Goal: Task Accomplishment & Management: Complete application form

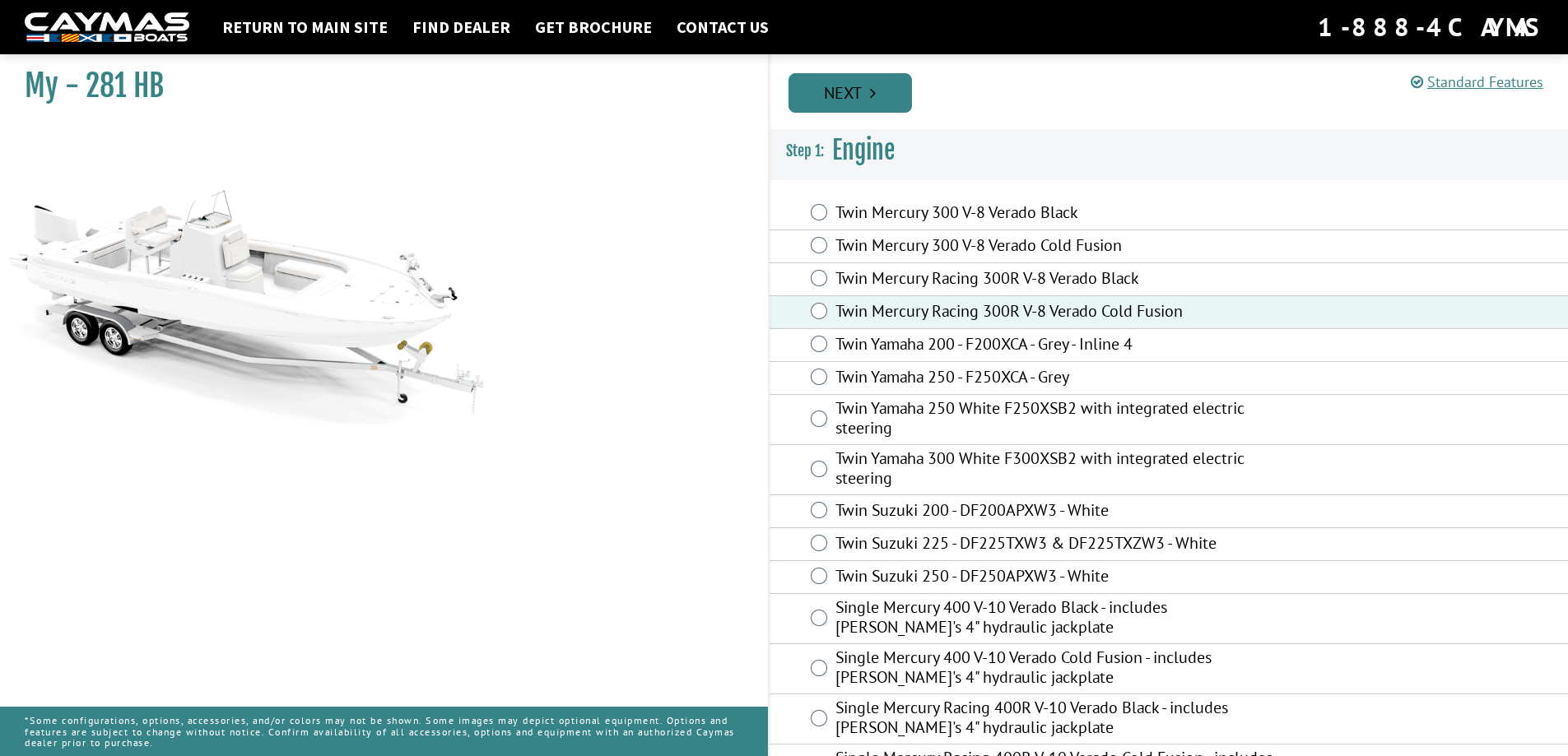
click at [833, 90] on link "Next" at bounding box center [851, 93] width 124 height 39
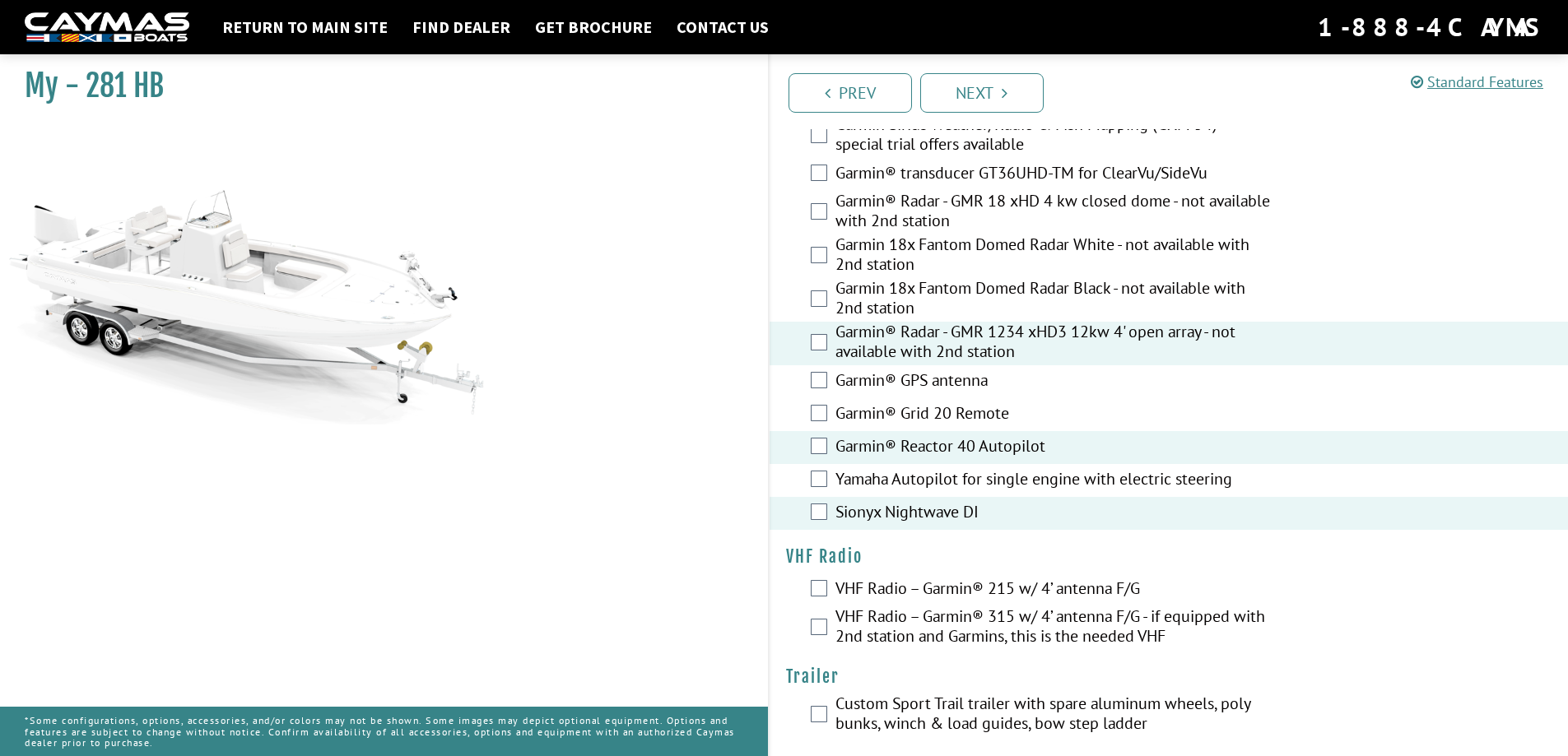
scroll to position [4531, 0]
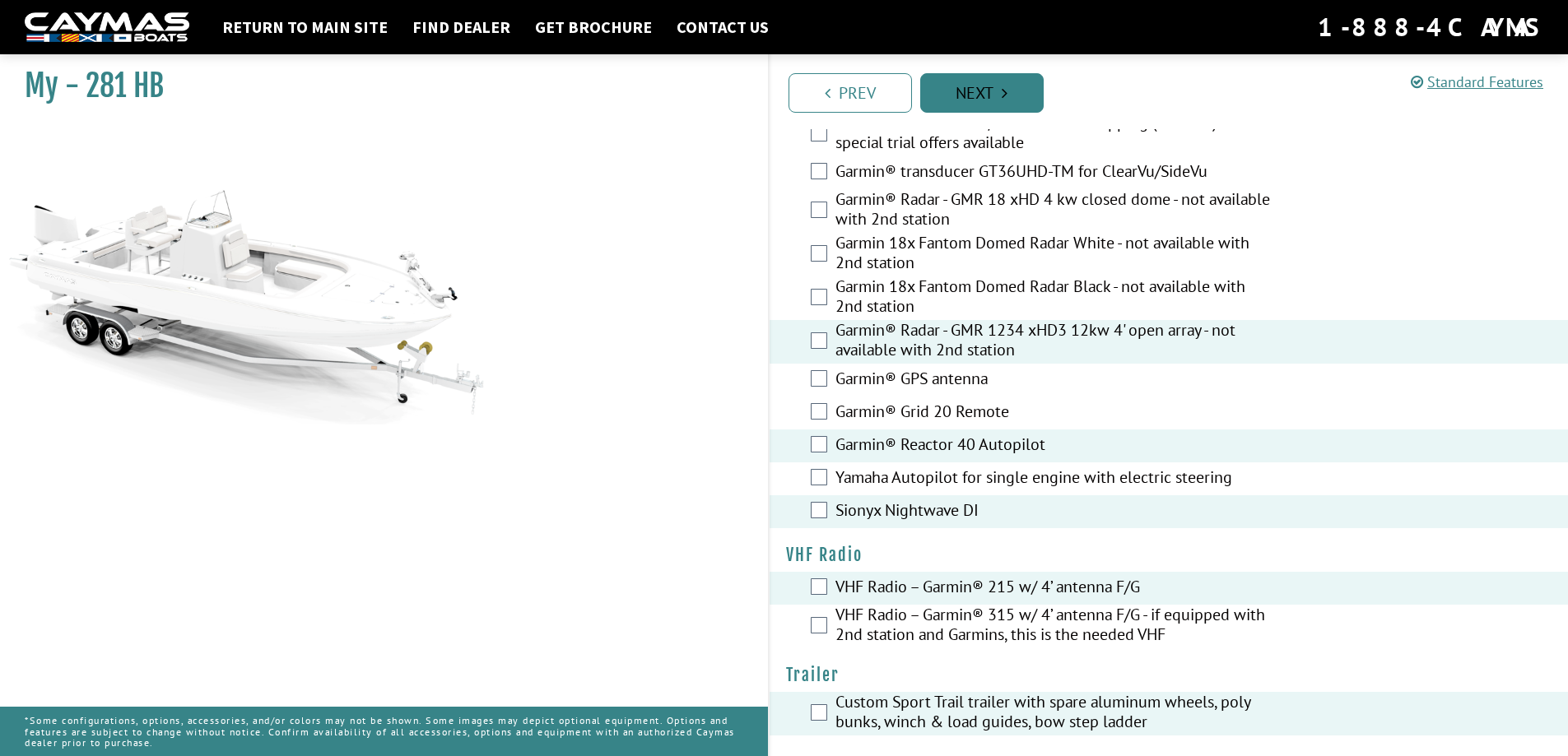
click at [978, 97] on link "Next" at bounding box center [982, 93] width 124 height 39
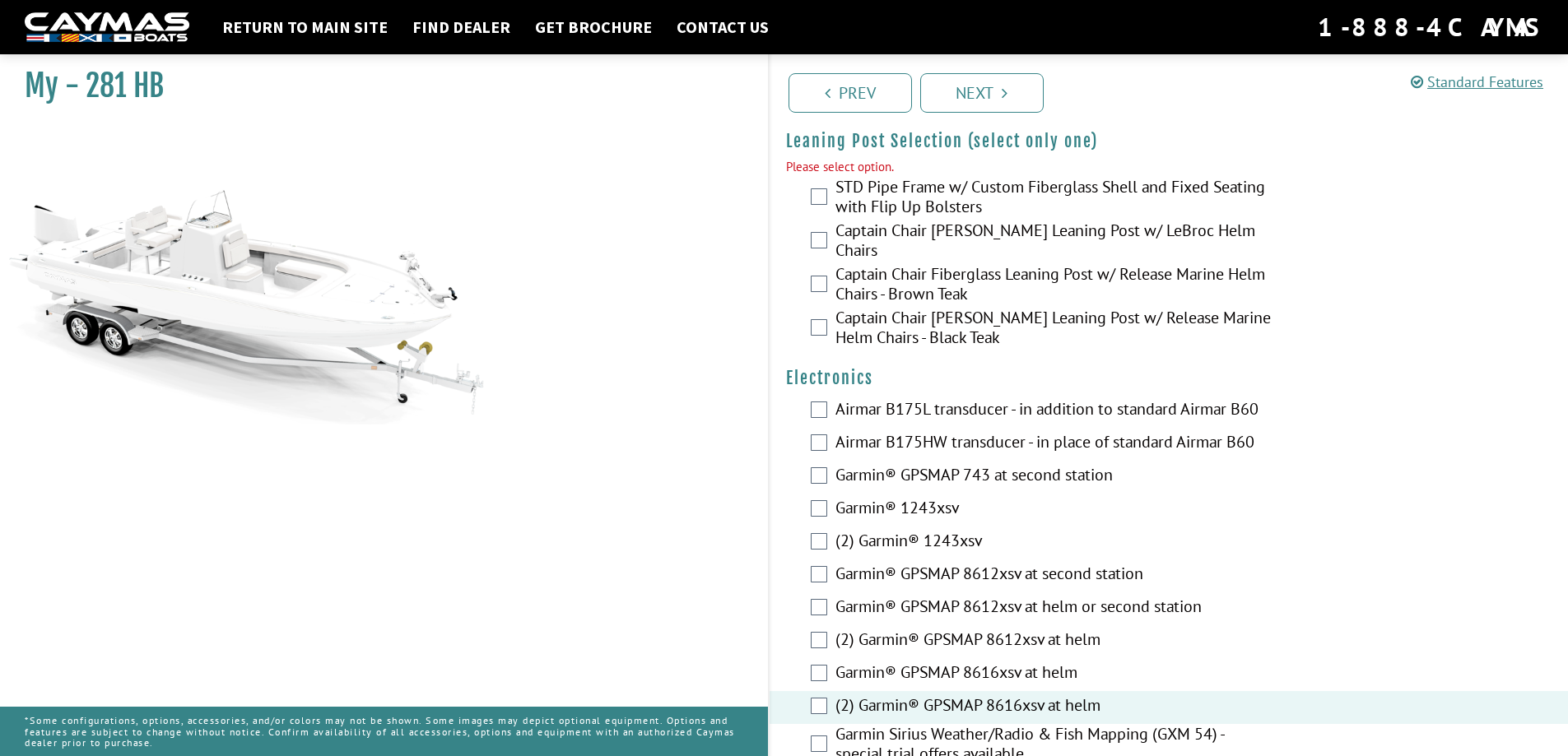
scroll to position [3931, 0]
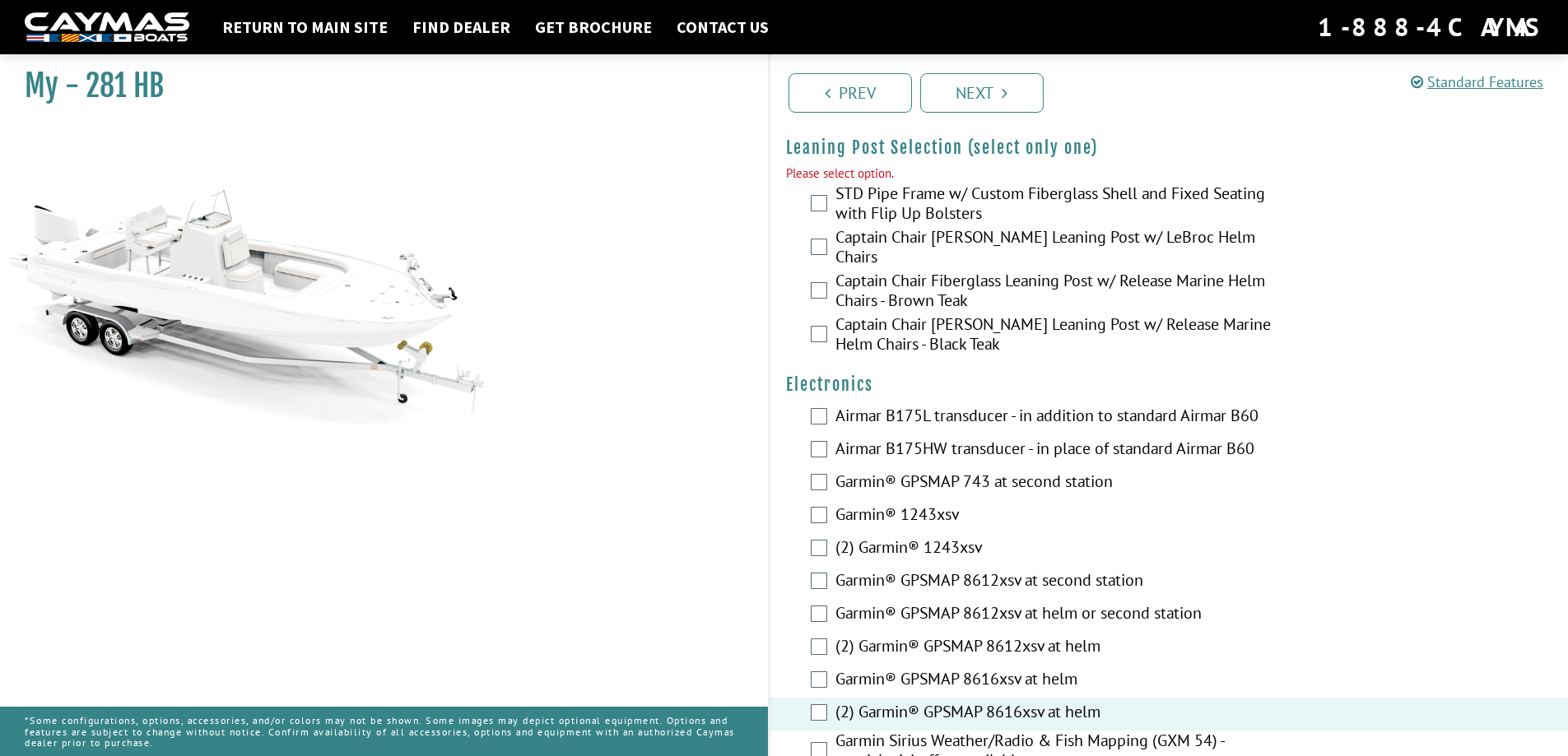
click at [828, 239] on div "Captain Chair [PERSON_NAME] Leaning Post w/ LeBroc Helm Chairs" at bounding box center [1169, 249] width 799 height 43
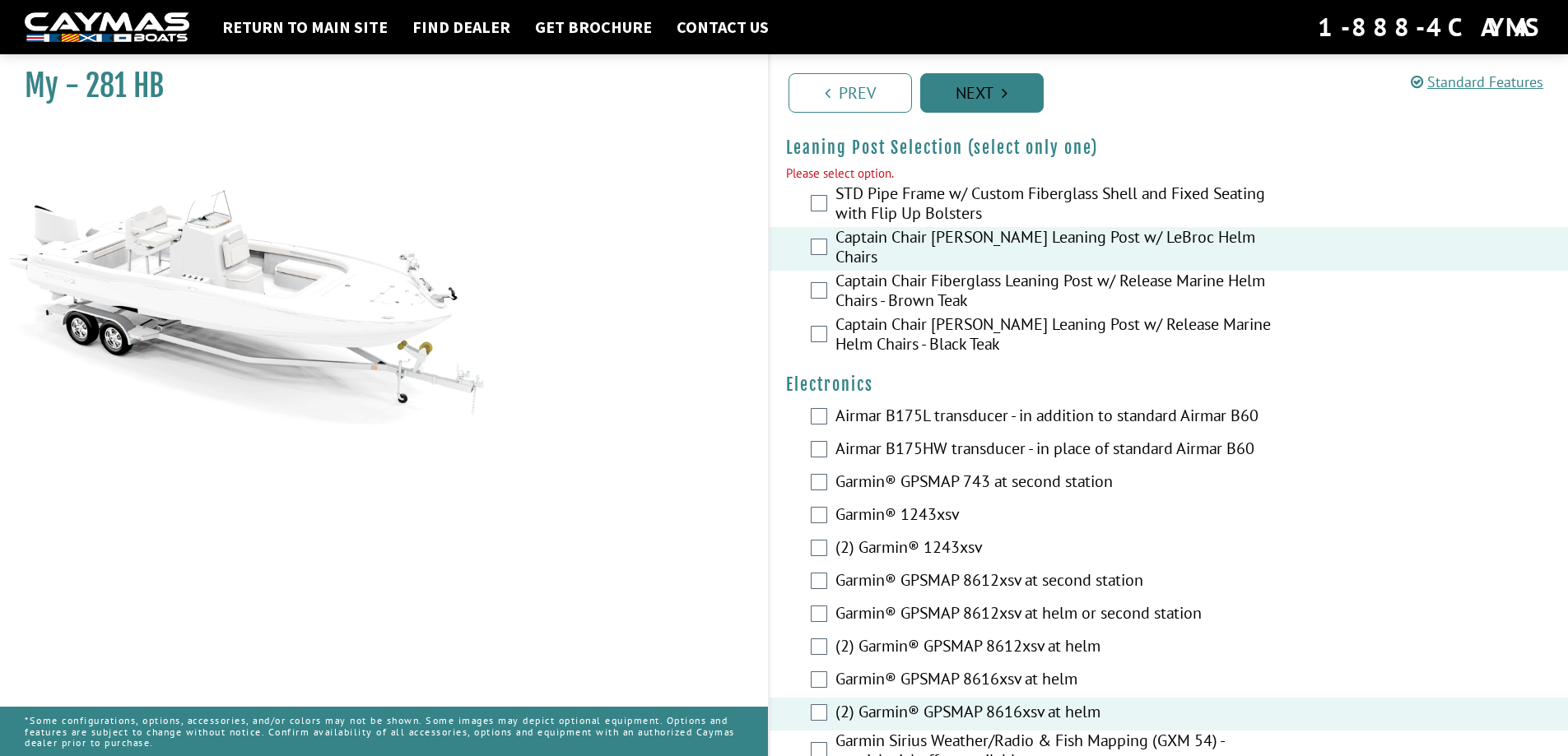
click at [1008, 99] on link "Next" at bounding box center [982, 93] width 124 height 39
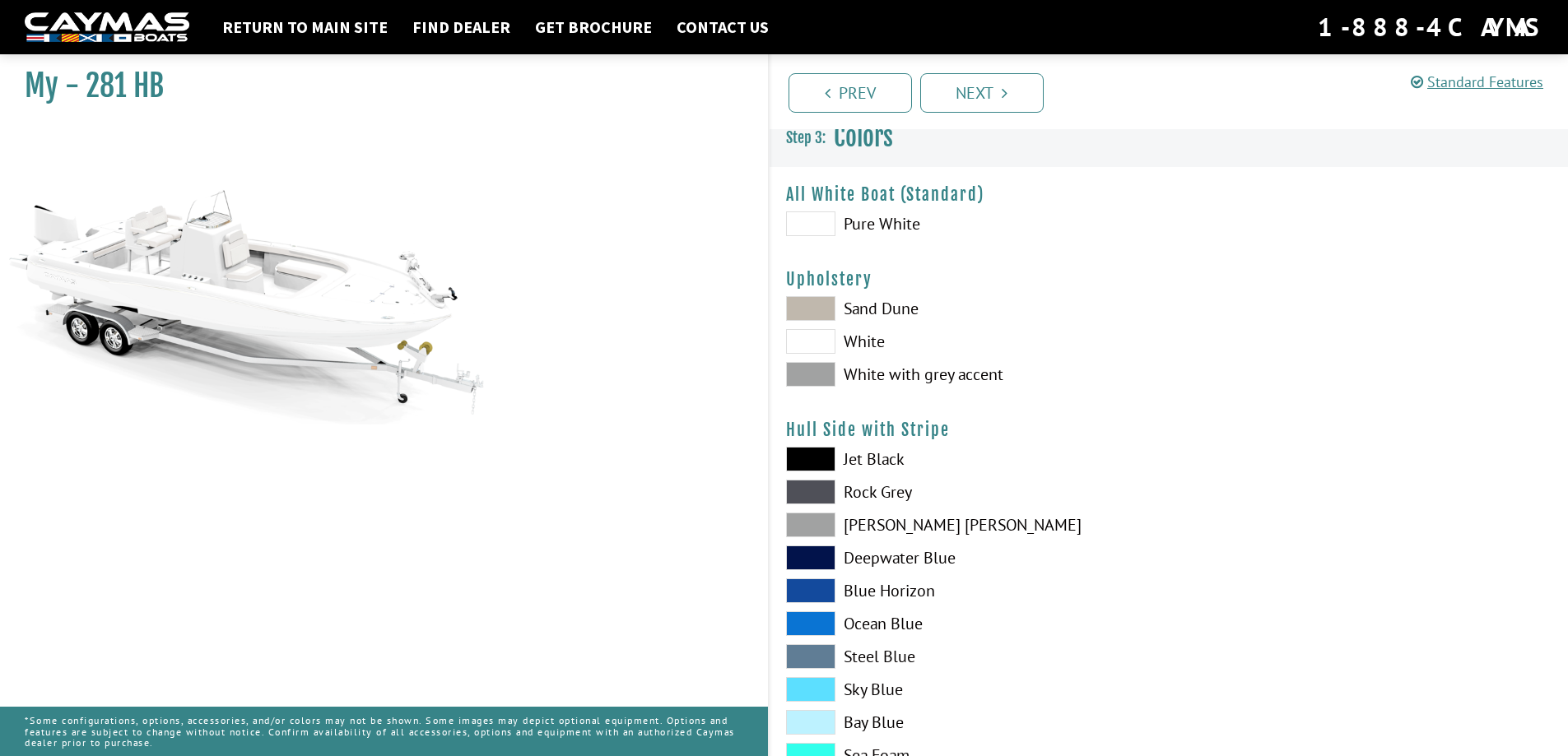
scroll to position [0, 0]
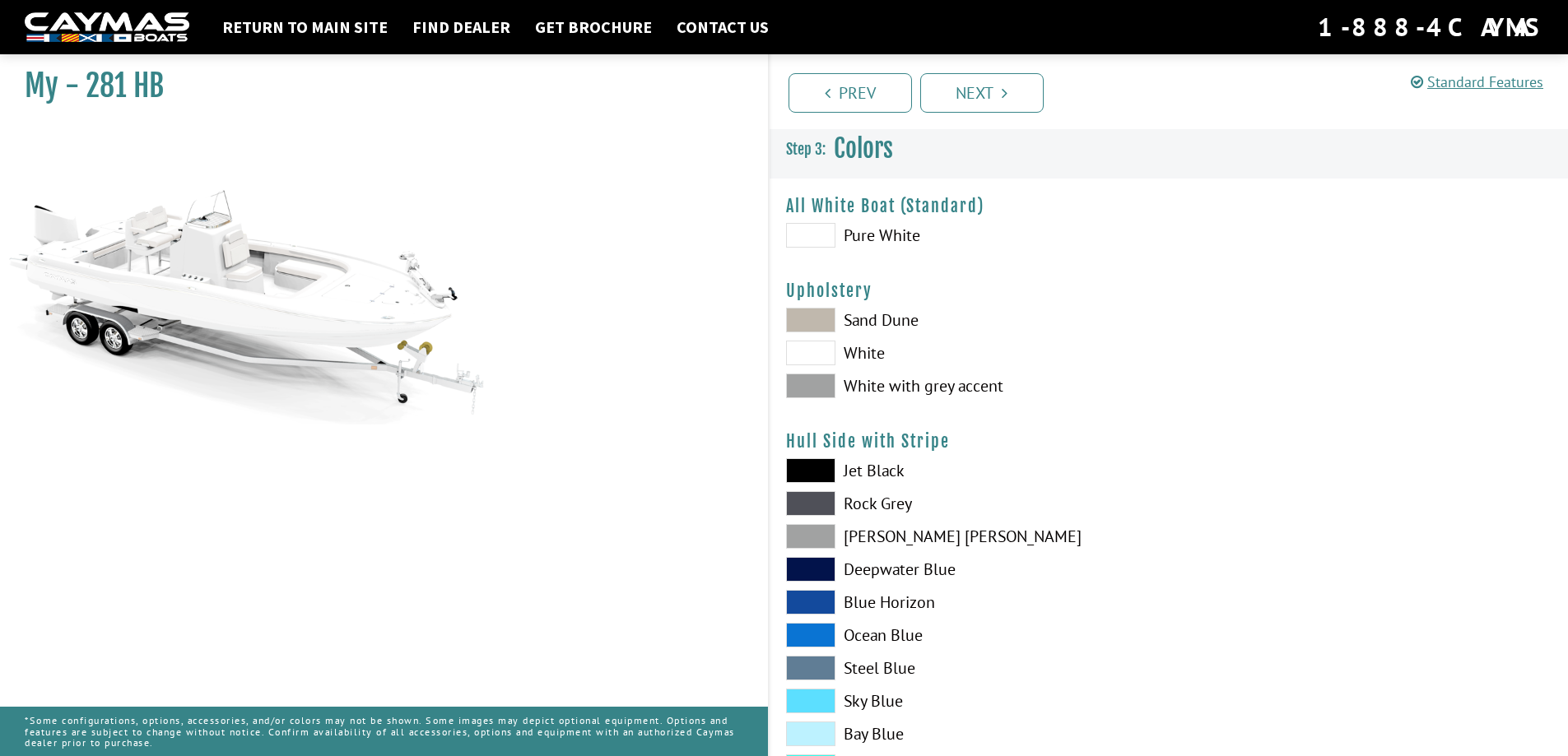
click at [822, 387] on span at bounding box center [811, 386] width 49 height 25
click at [815, 344] on span at bounding box center [811, 353] width 49 height 25
click at [797, 386] on span at bounding box center [811, 386] width 49 height 25
click at [815, 537] on span at bounding box center [811, 537] width 49 height 25
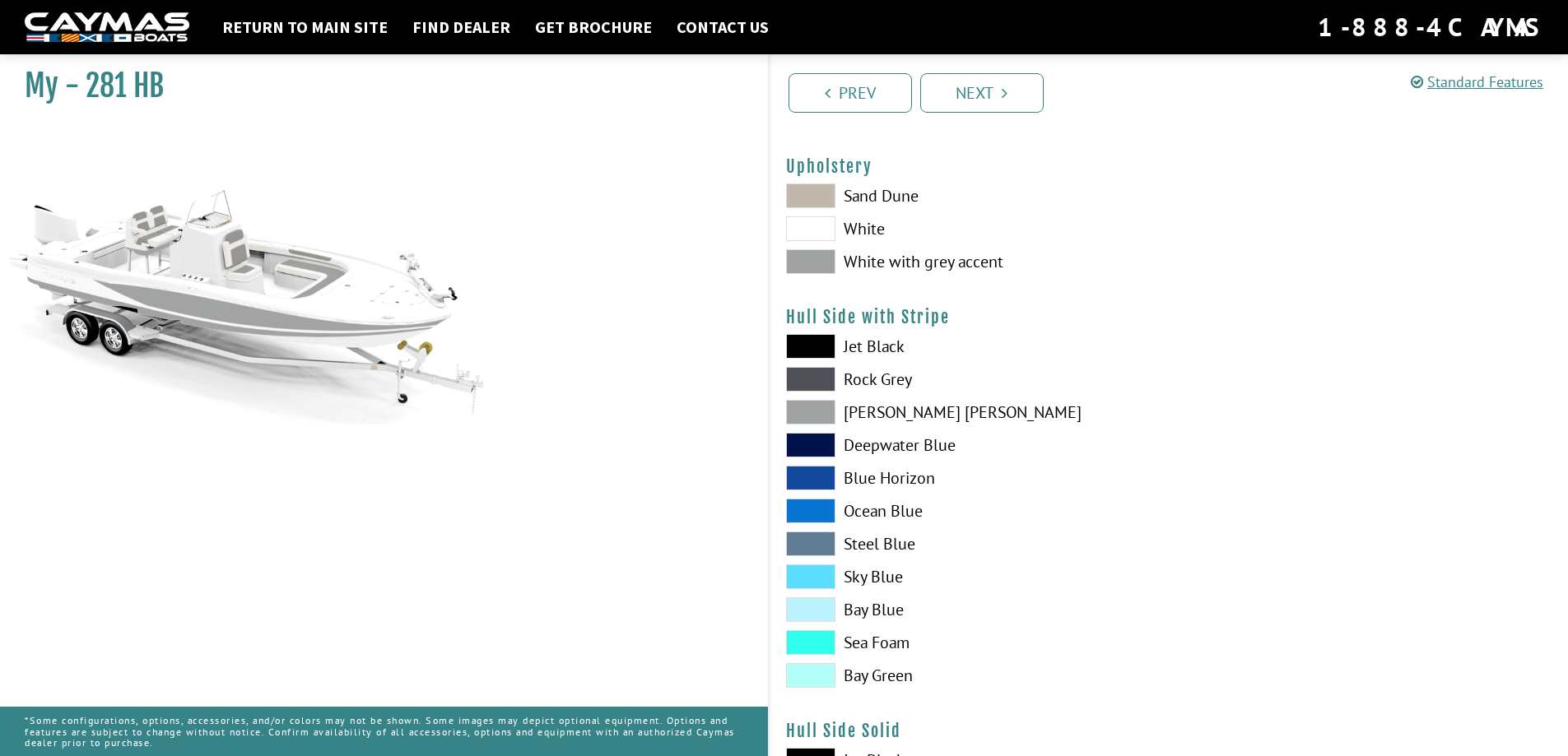
scroll to position [165, 0]
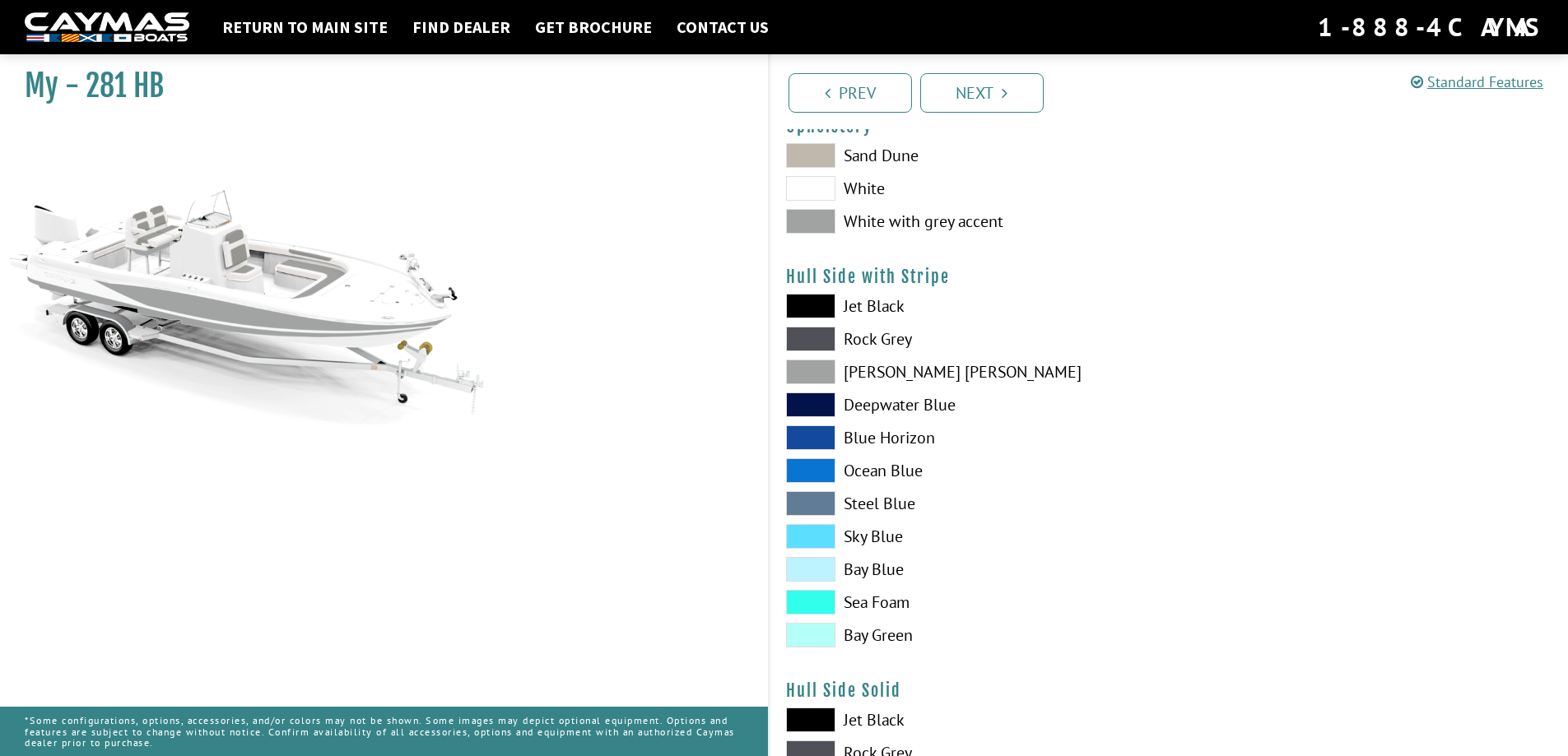
click at [801, 506] on span at bounding box center [811, 503] width 49 height 25
click at [824, 505] on span at bounding box center [811, 503] width 49 height 25
click at [812, 464] on span at bounding box center [811, 471] width 49 height 25
click at [827, 370] on span at bounding box center [811, 372] width 49 height 25
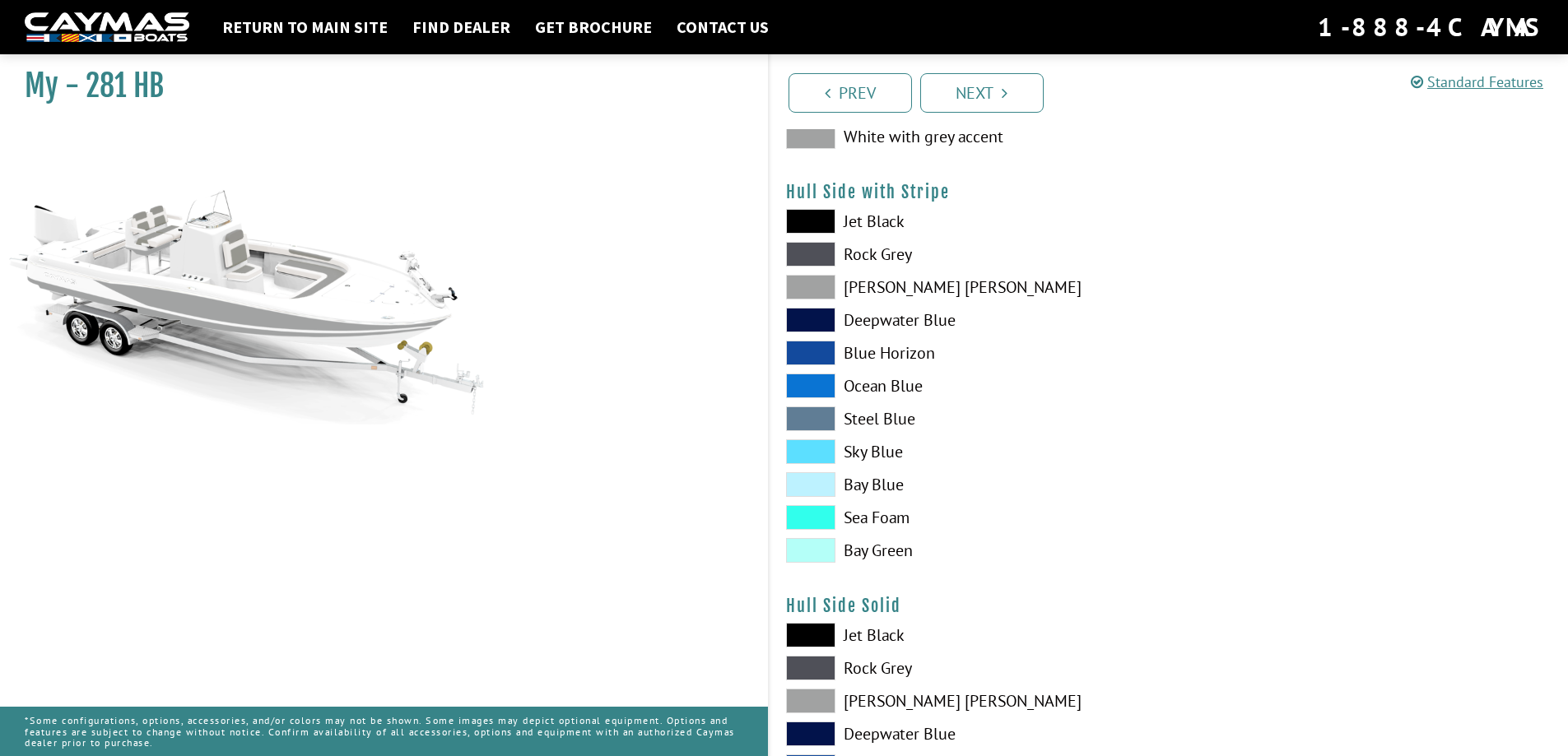
scroll to position [329, 0]
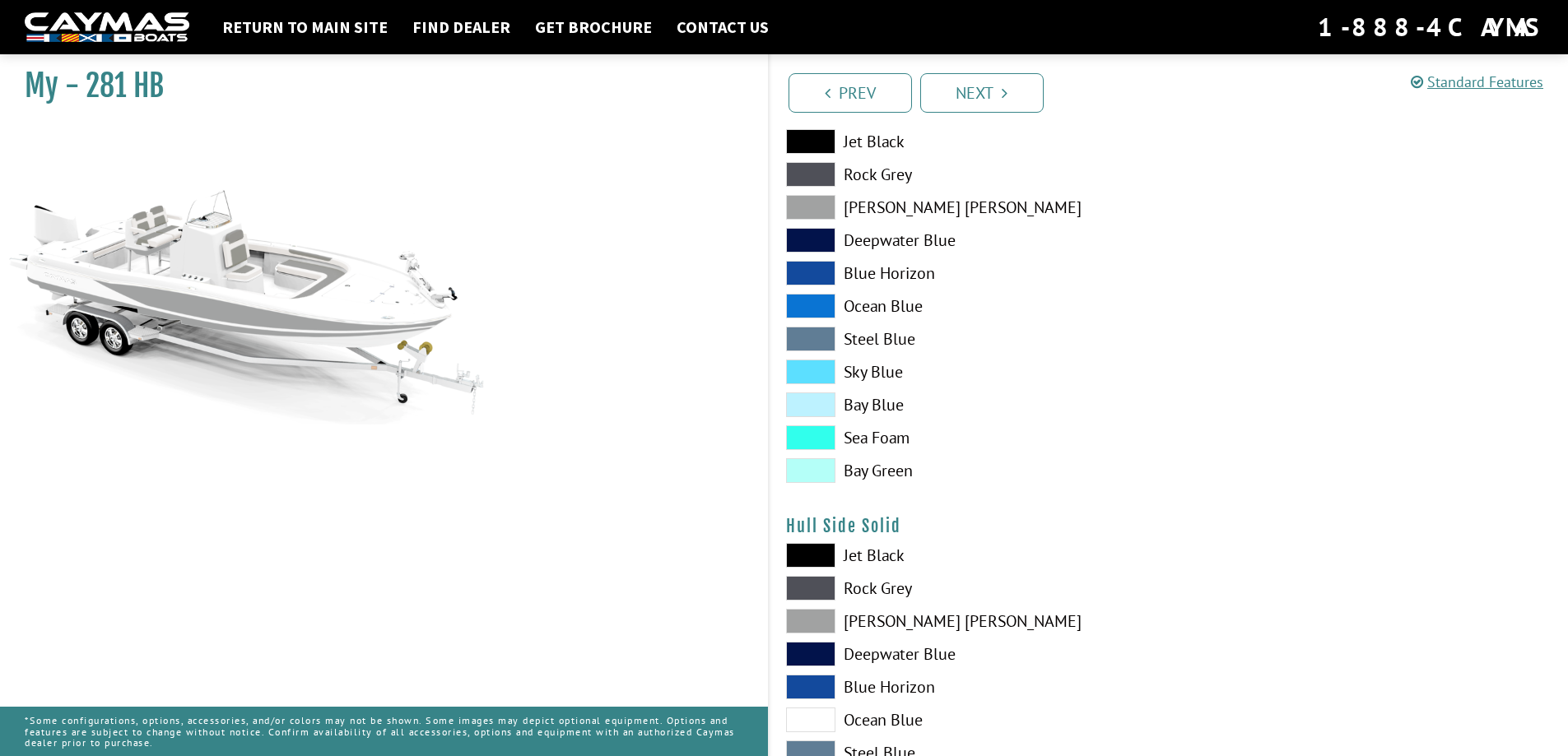
click at [822, 615] on span at bounding box center [811, 621] width 49 height 25
click at [817, 623] on span at bounding box center [811, 621] width 49 height 25
click at [819, 623] on span at bounding box center [811, 621] width 49 height 25
click at [823, 616] on span at bounding box center [811, 621] width 49 height 25
click at [820, 592] on span at bounding box center [811, 589] width 49 height 25
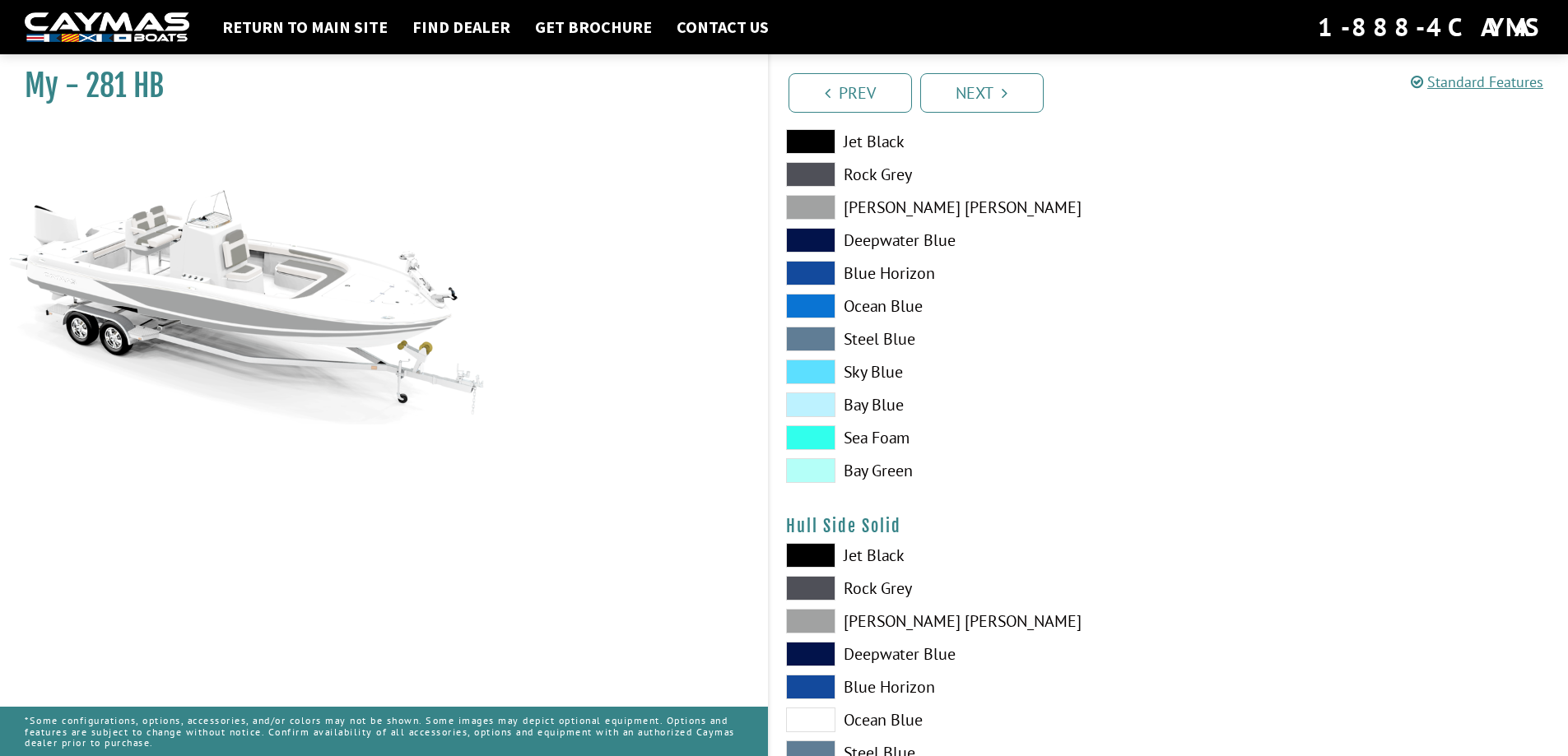
click at [820, 592] on span at bounding box center [811, 589] width 49 height 25
click at [813, 557] on span at bounding box center [811, 555] width 49 height 25
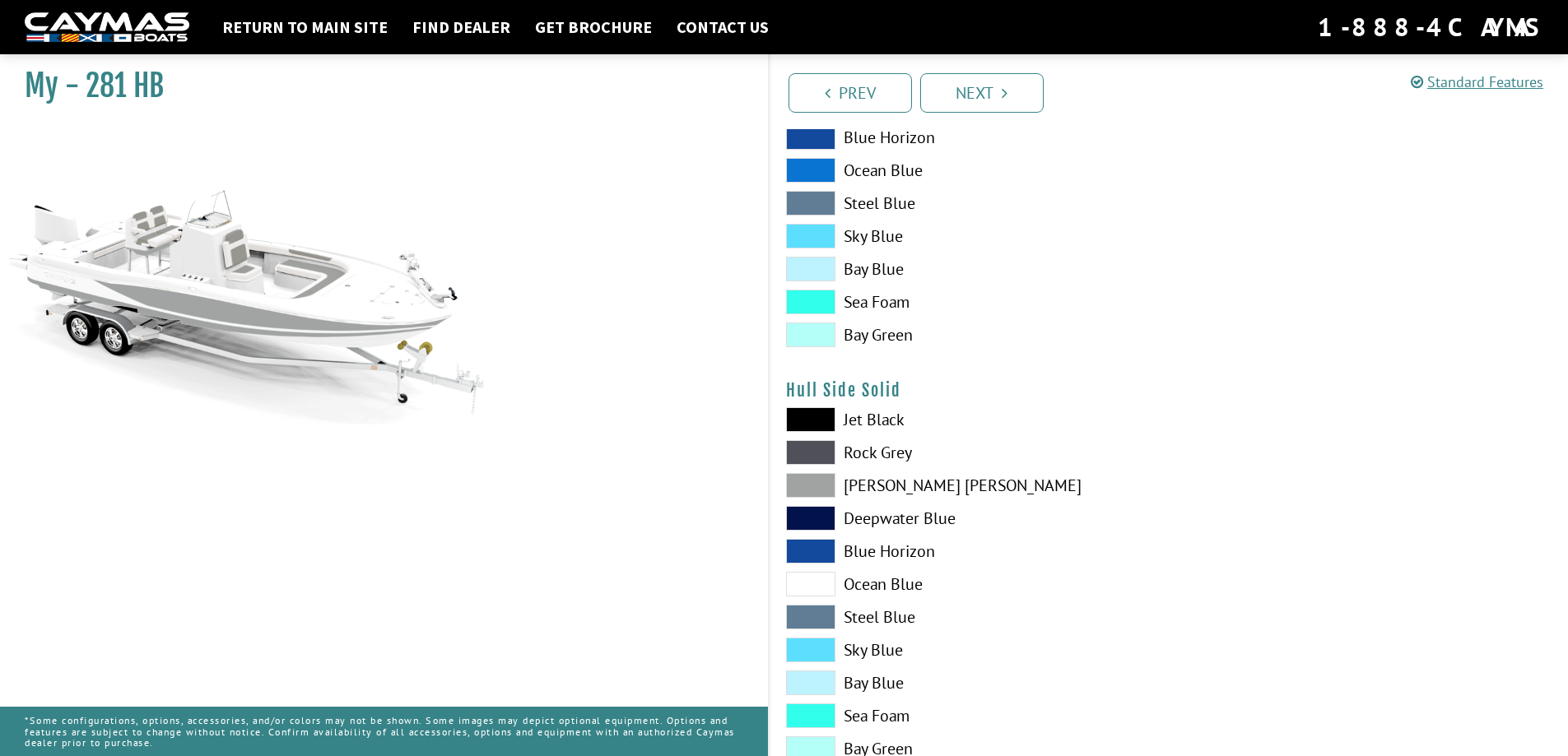
scroll to position [493, 0]
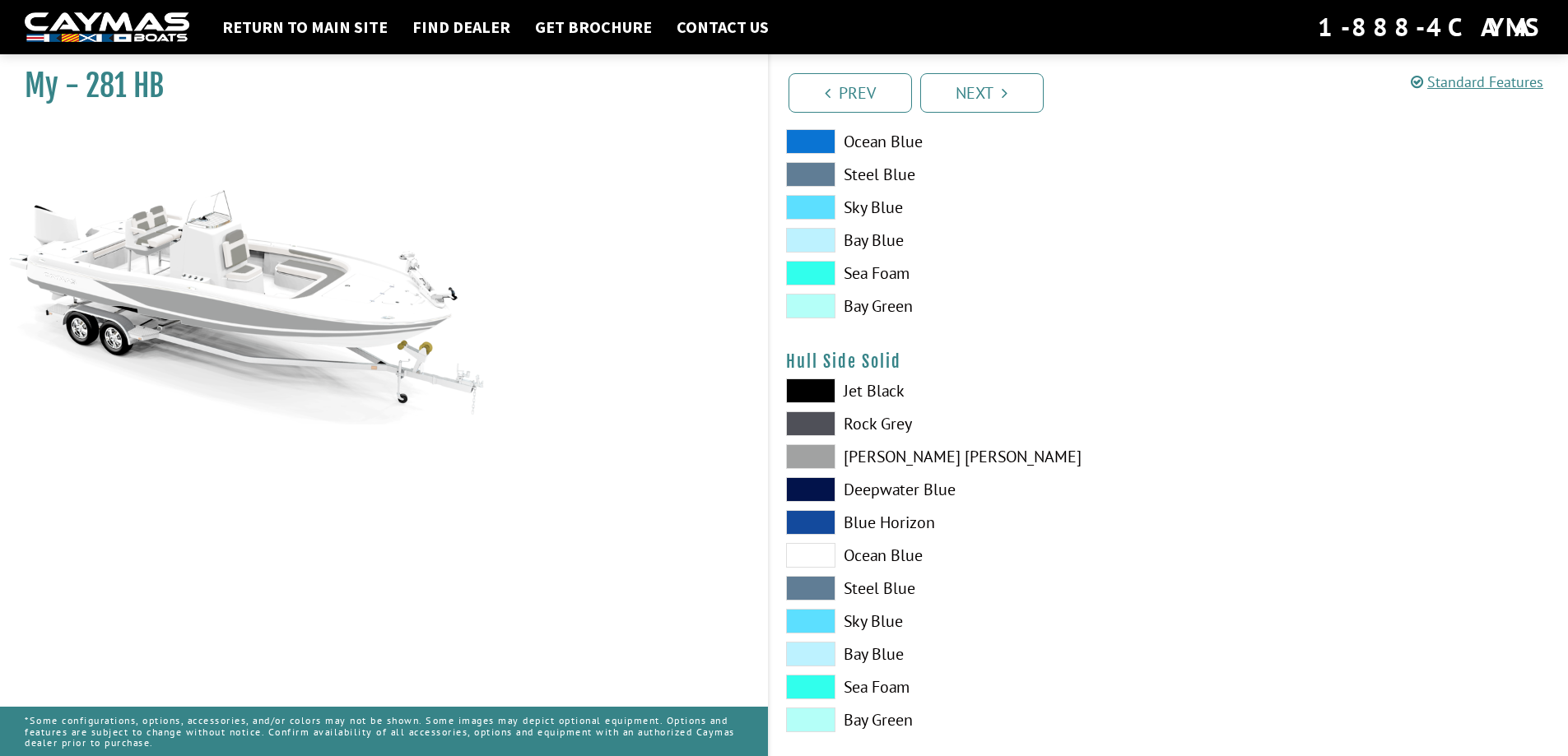
click at [815, 553] on span at bounding box center [811, 555] width 49 height 25
click at [822, 455] on span at bounding box center [811, 457] width 49 height 25
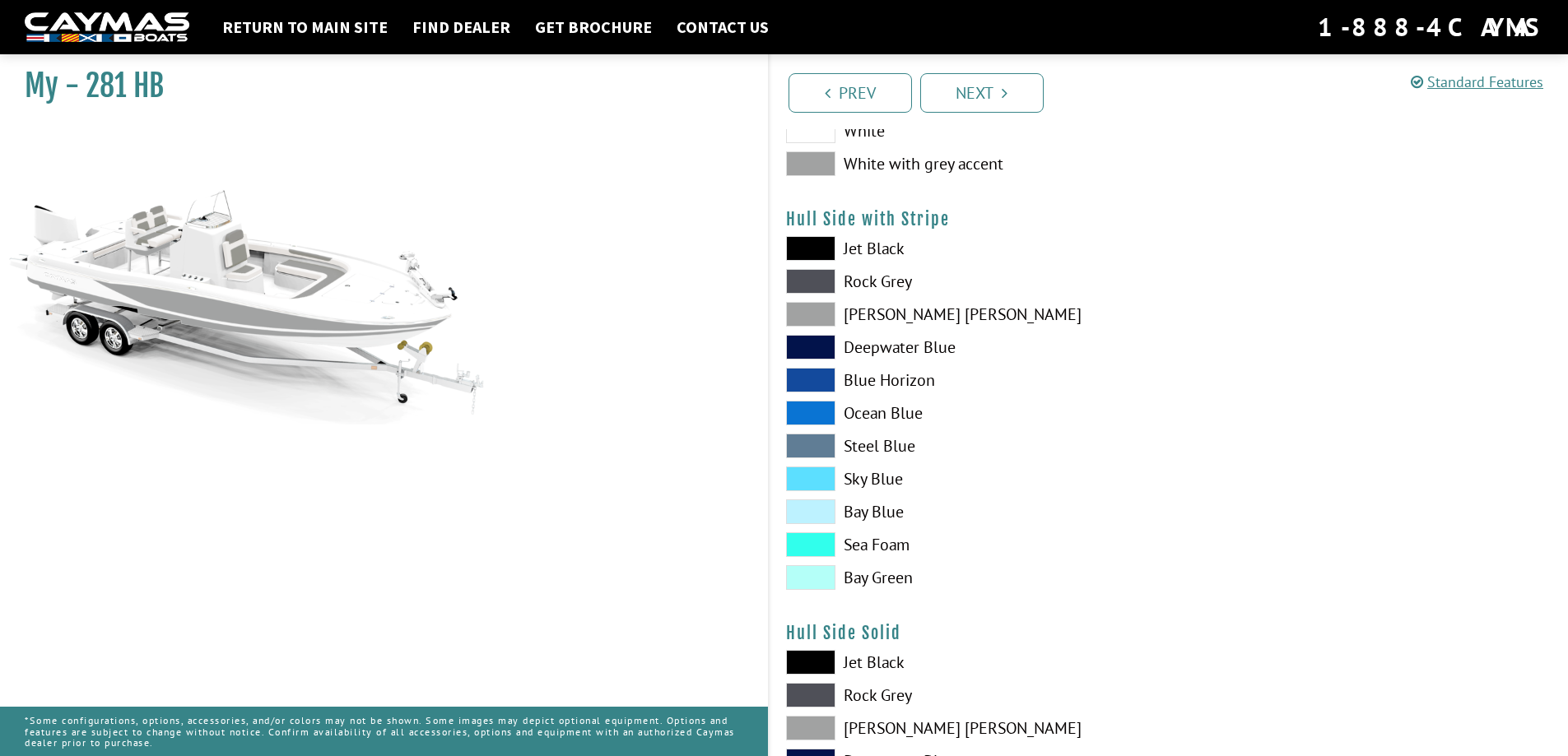
scroll to position [82, 0]
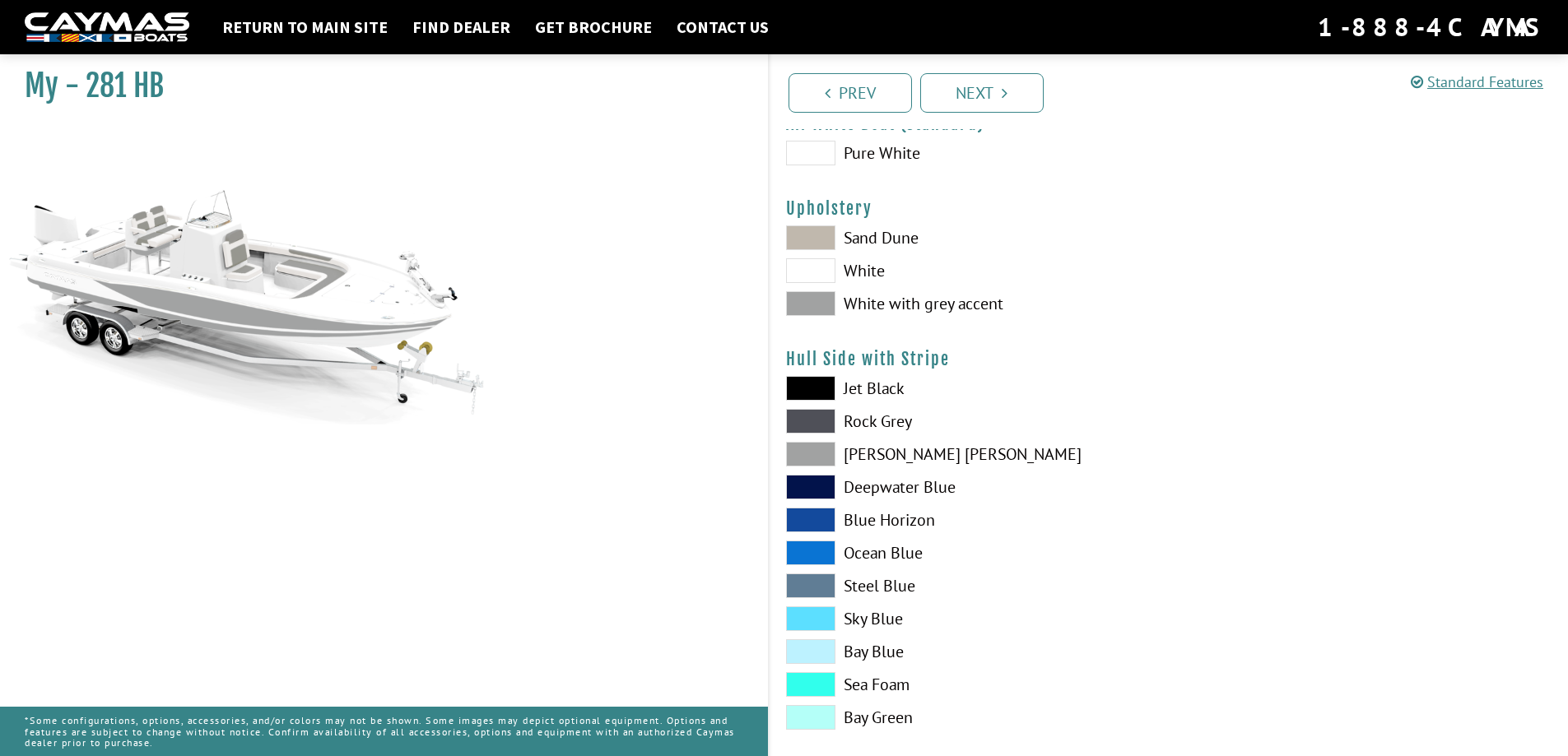
click at [829, 452] on span at bounding box center [811, 454] width 49 height 25
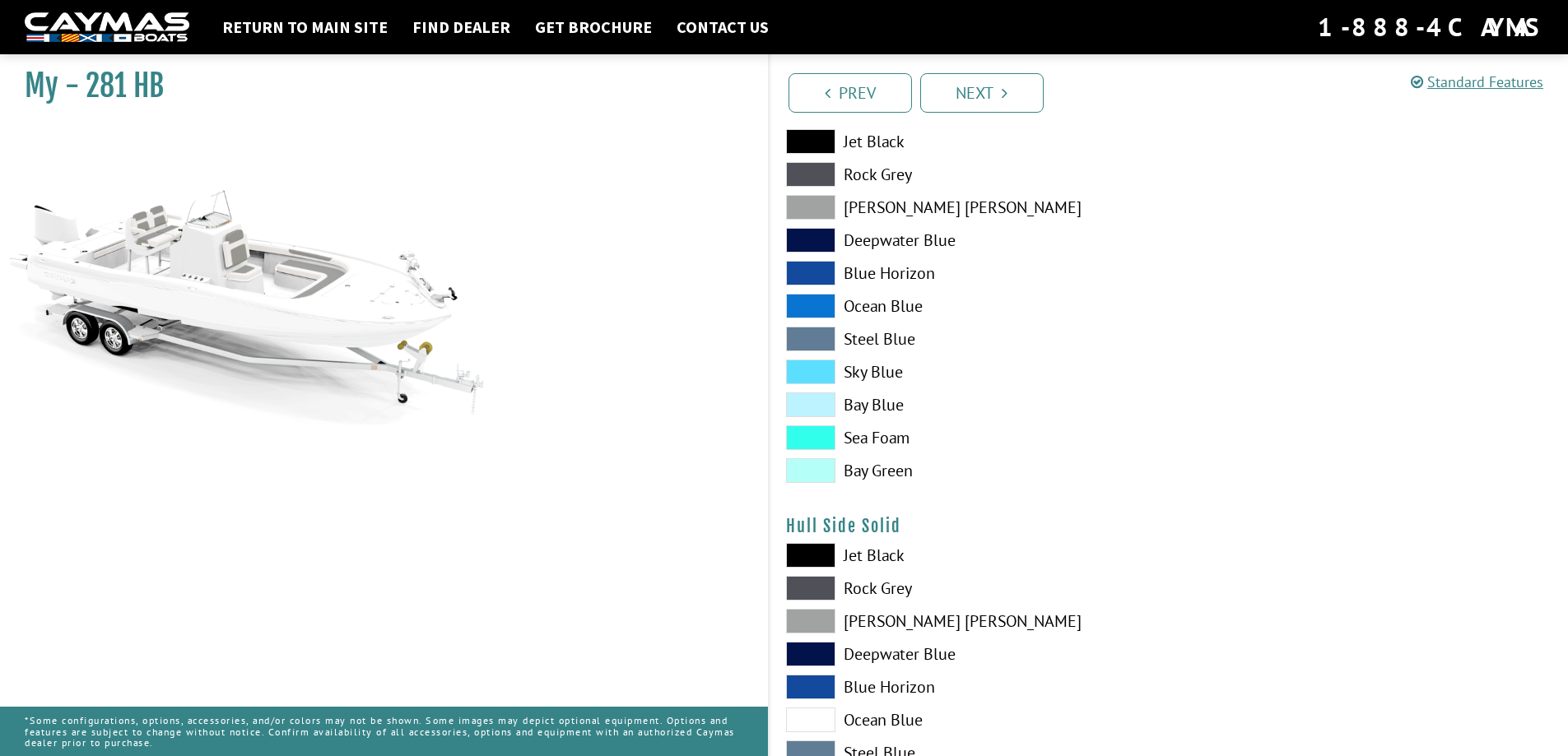
click at [817, 616] on span at bounding box center [811, 621] width 49 height 25
click at [826, 206] on span at bounding box center [811, 207] width 49 height 25
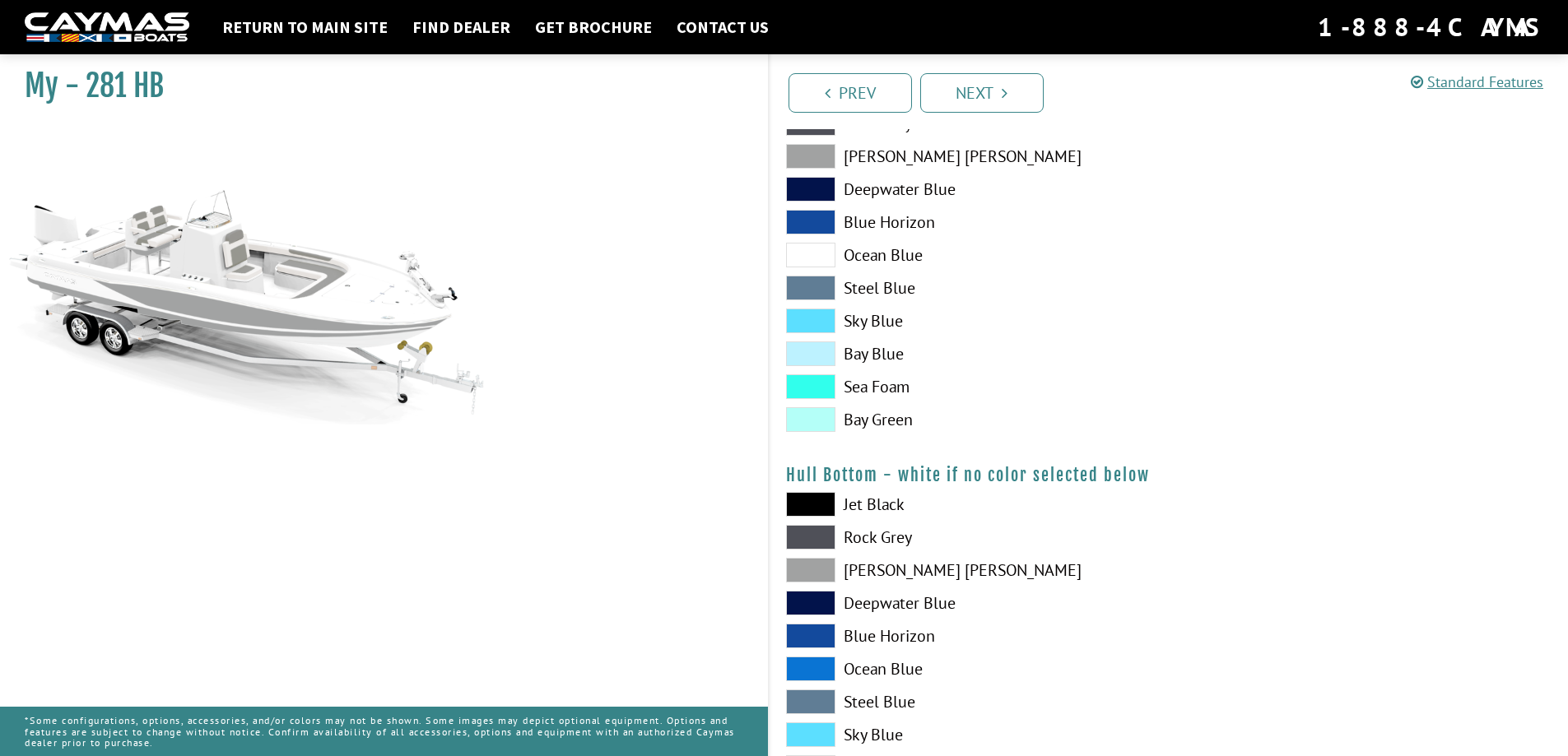
scroll to position [823, 0]
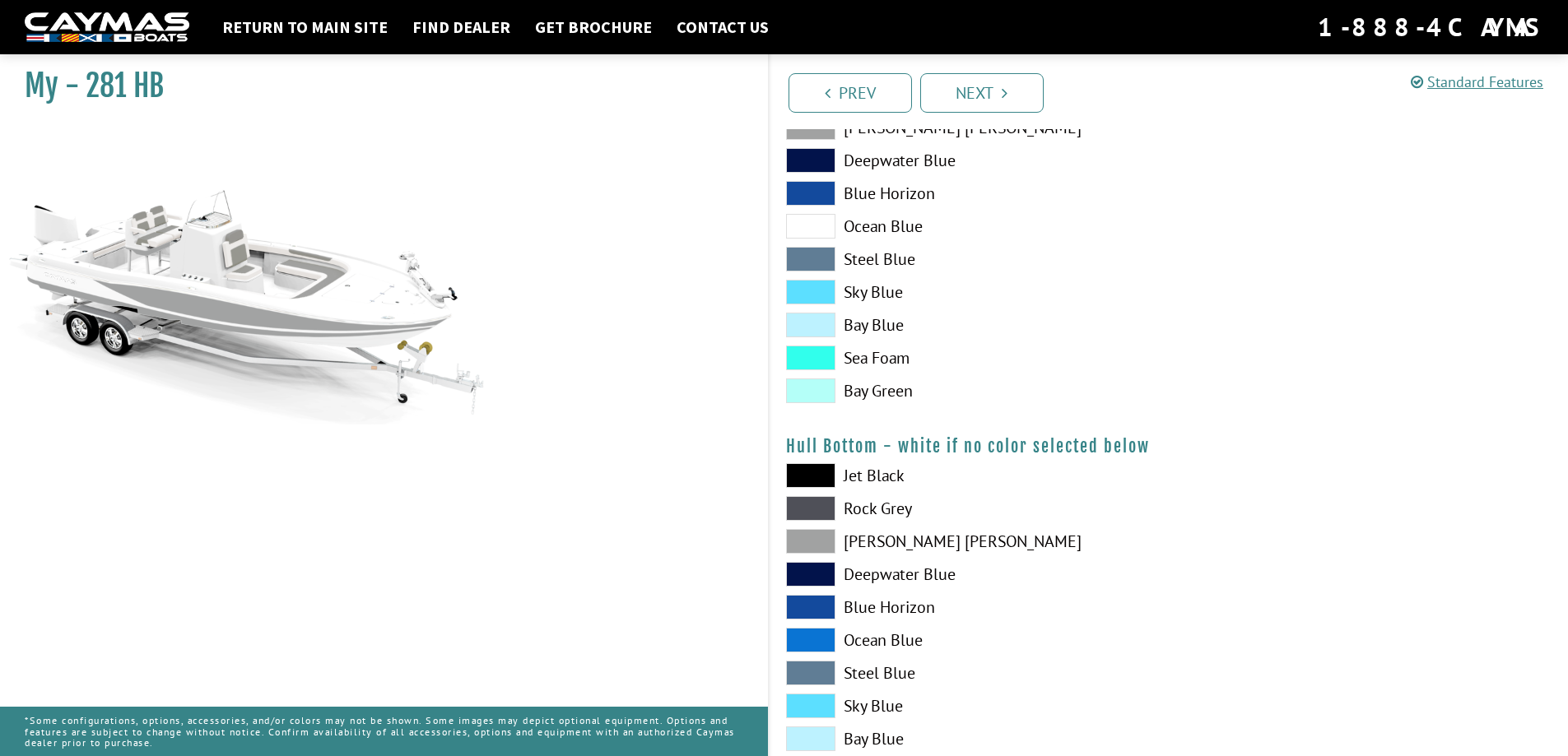
click at [813, 472] on span at bounding box center [811, 476] width 49 height 25
click at [802, 509] on span at bounding box center [811, 508] width 49 height 25
click at [814, 540] on span at bounding box center [811, 542] width 49 height 25
click at [814, 539] on span at bounding box center [811, 542] width 49 height 25
click at [813, 472] on span at bounding box center [811, 476] width 49 height 25
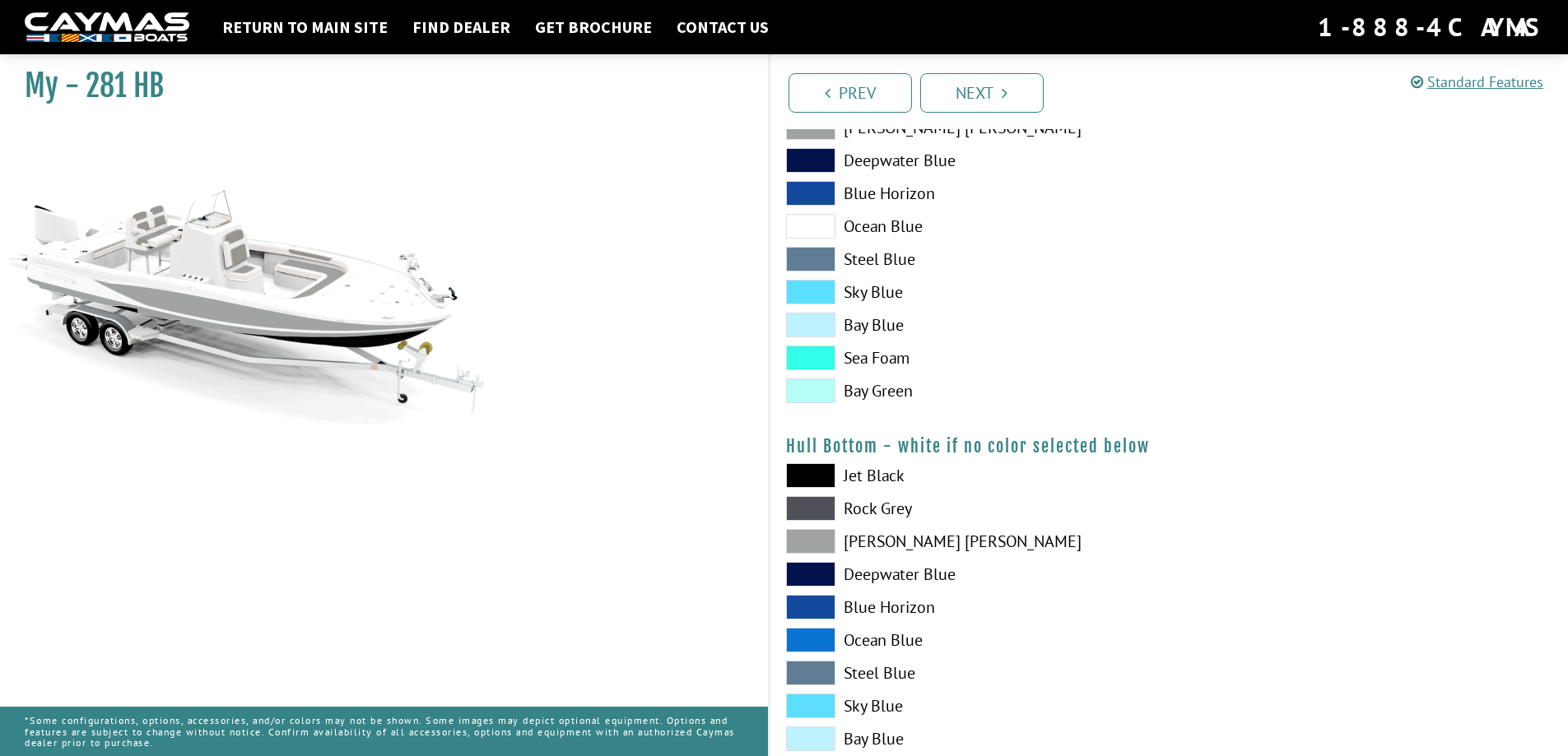
click at [821, 511] on span at bounding box center [811, 508] width 49 height 25
click at [803, 473] on span at bounding box center [811, 476] width 49 height 25
click at [825, 501] on span at bounding box center [811, 508] width 49 height 25
click at [803, 543] on span at bounding box center [811, 542] width 49 height 25
click at [801, 605] on span at bounding box center [811, 607] width 49 height 25
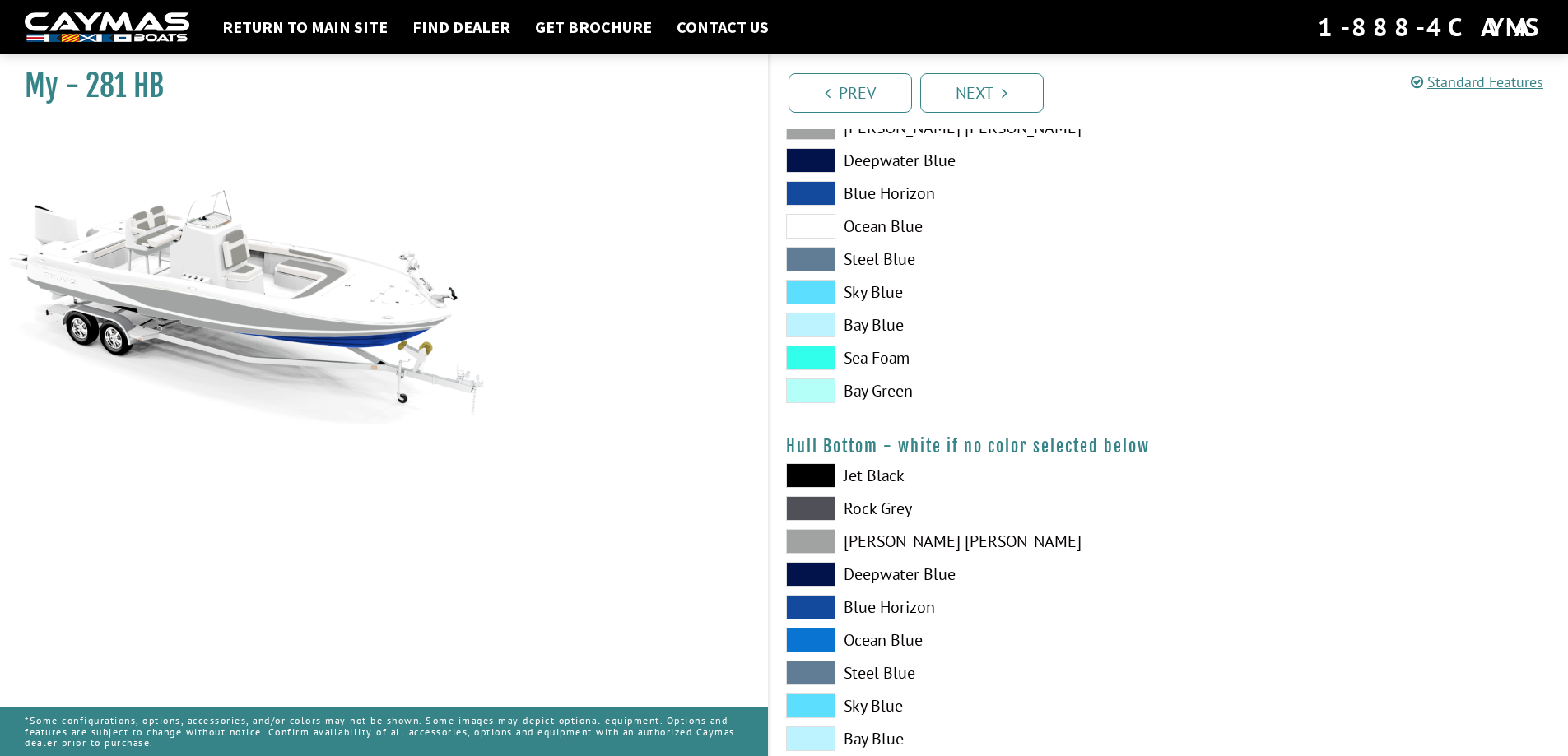
click at [822, 542] on span at bounding box center [811, 542] width 49 height 25
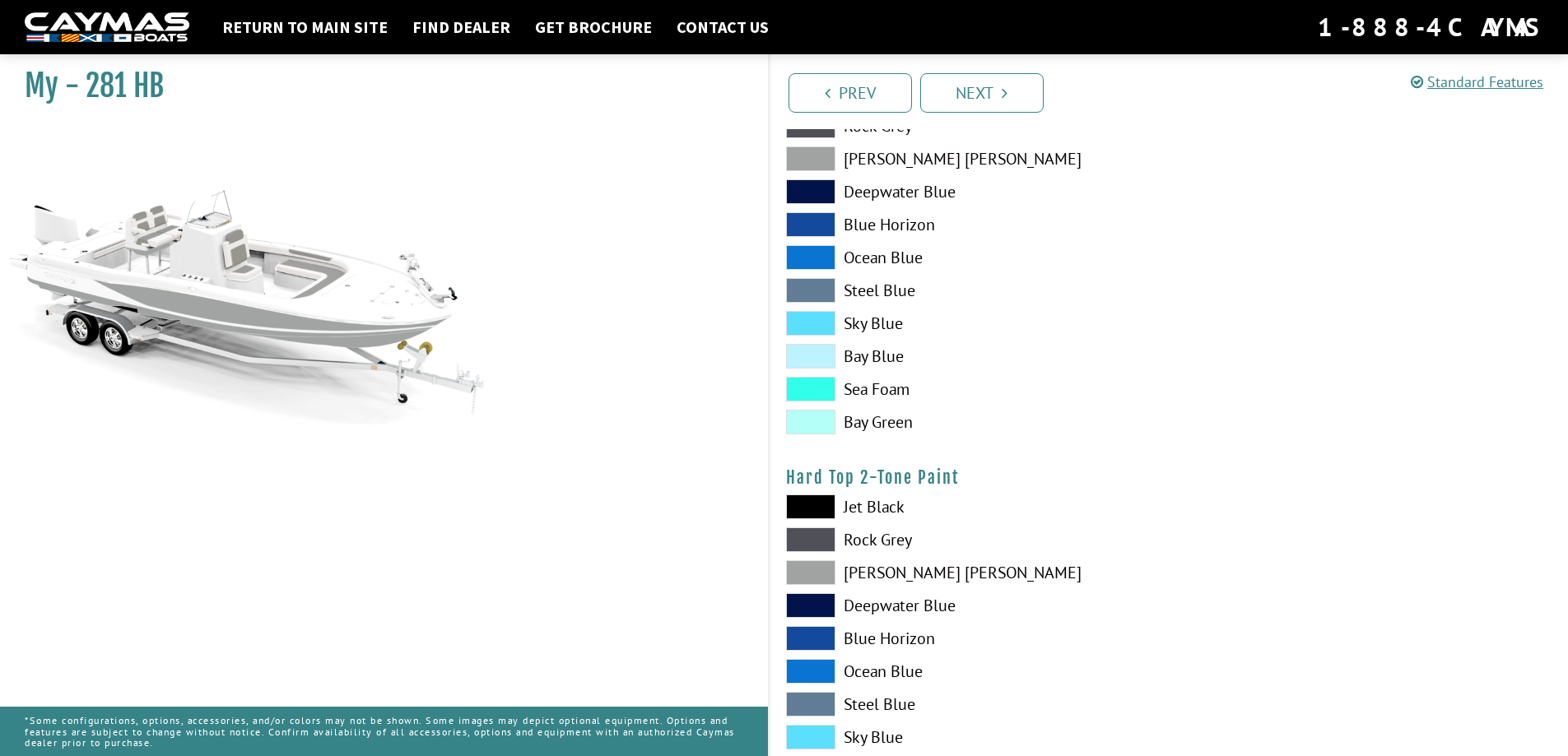
scroll to position [1234, 0]
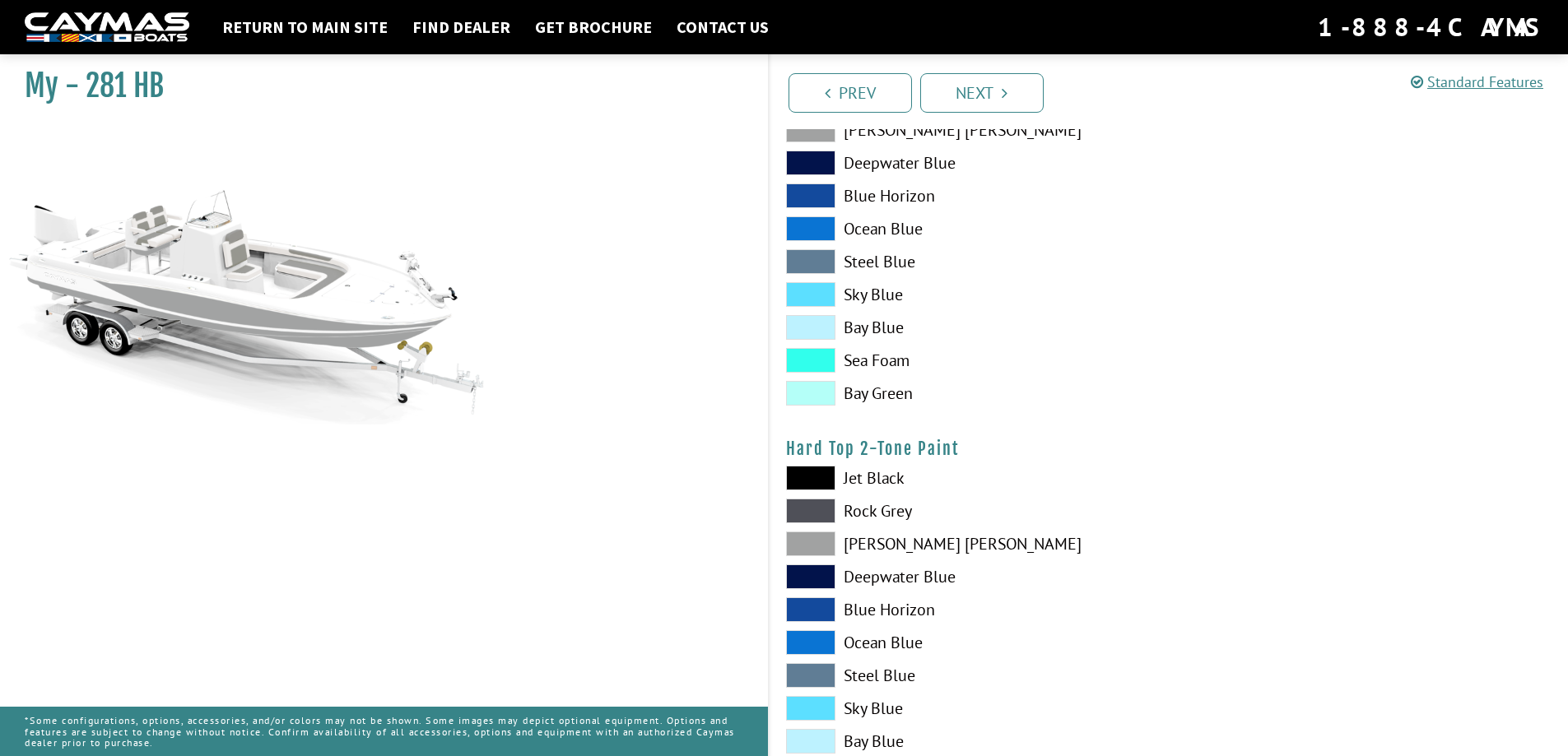
click at [810, 549] on span at bounding box center [811, 544] width 49 height 25
click at [814, 544] on span at bounding box center [811, 544] width 49 height 25
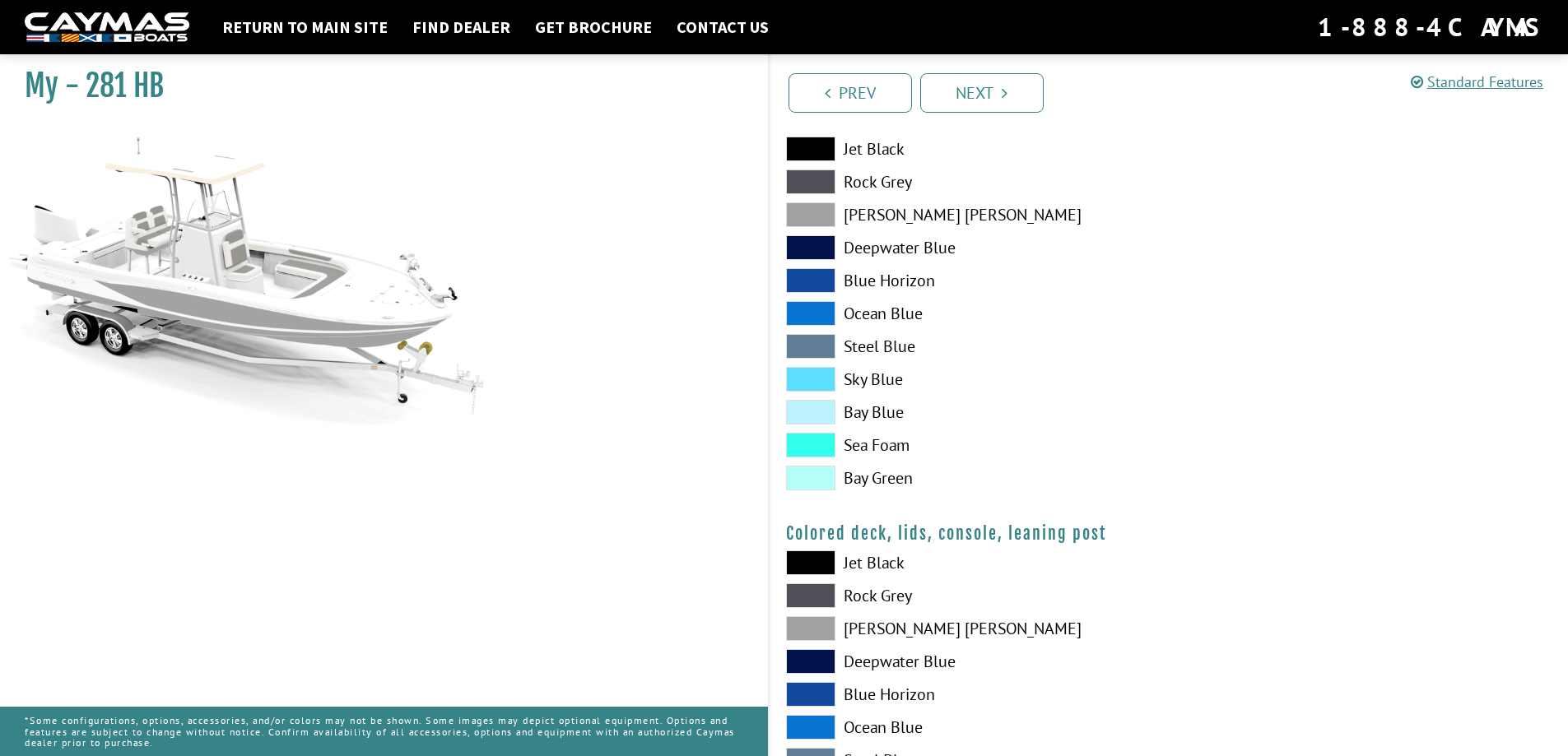
scroll to position [1481, 0]
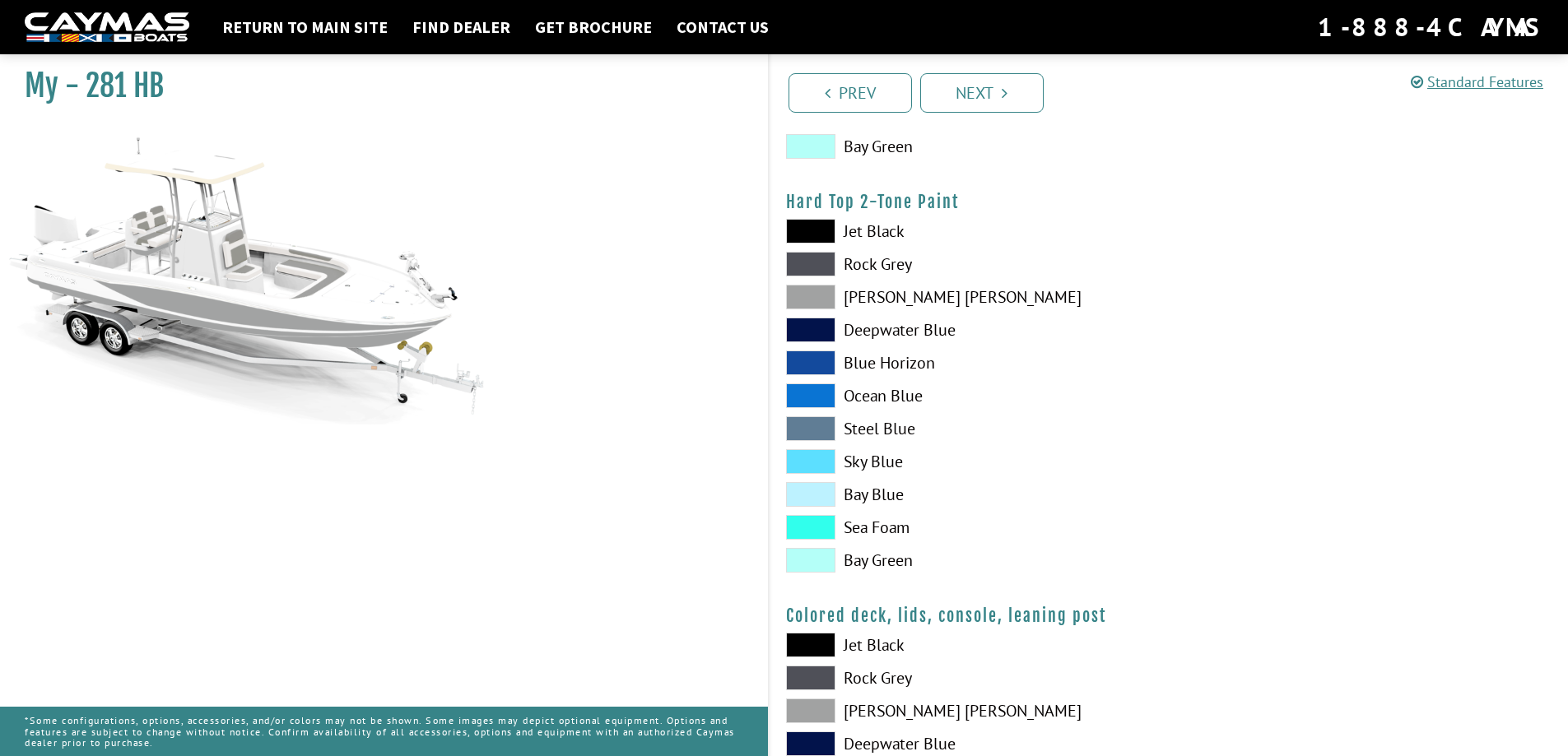
click at [819, 552] on span at bounding box center [811, 560] width 49 height 25
click at [818, 552] on span at bounding box center [811, 560] width 49 height 25
click at [818, 526] on span at bounding box center [811, 528] width 49 height 25
click at [817, 490] on span at bounding box center [811, 495] width 49 height 25
click at [815, 295] on span at bounding box center [811, 297] width 49 height 25
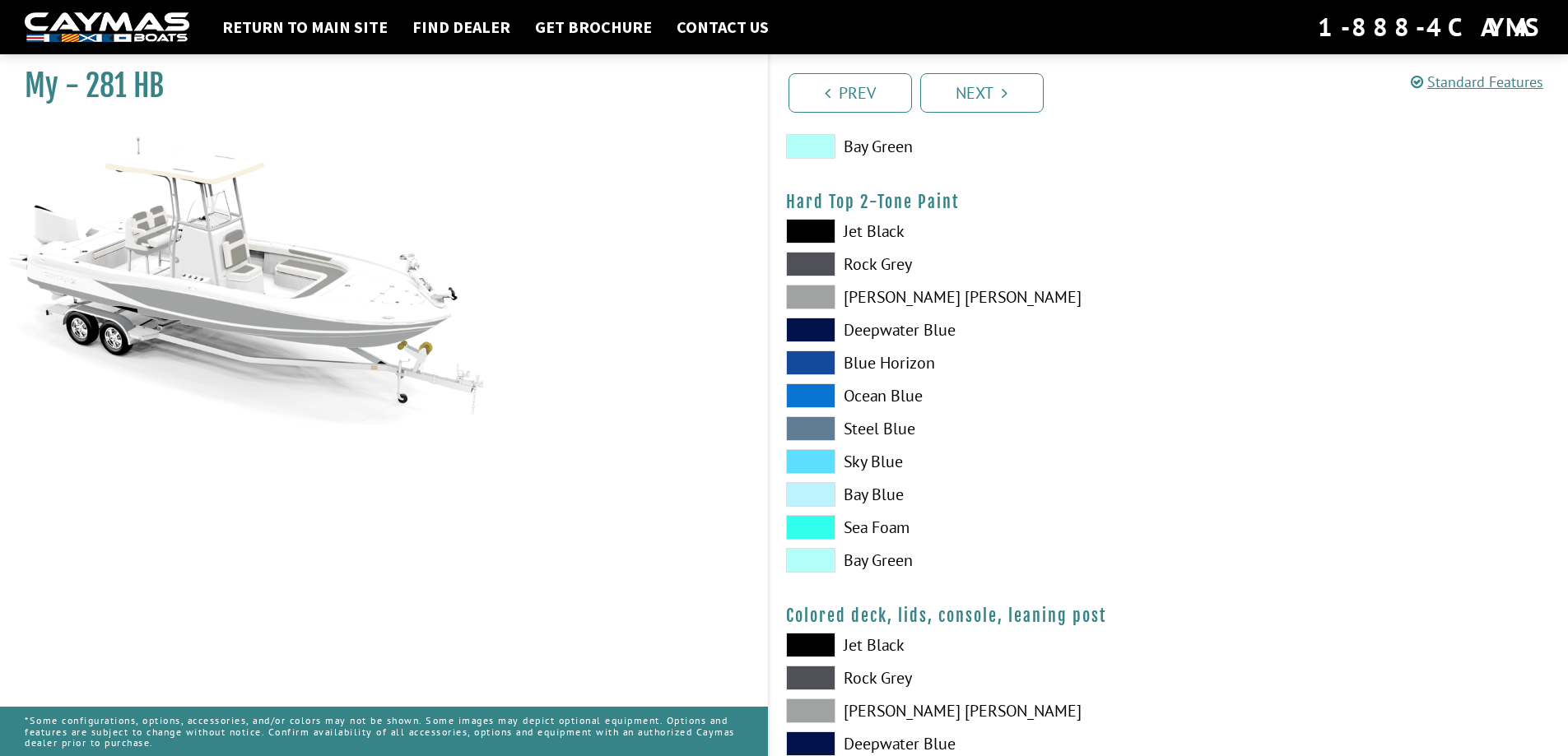
click at [798, 263] on span at bounding box center [811, 264] width 49 height 25
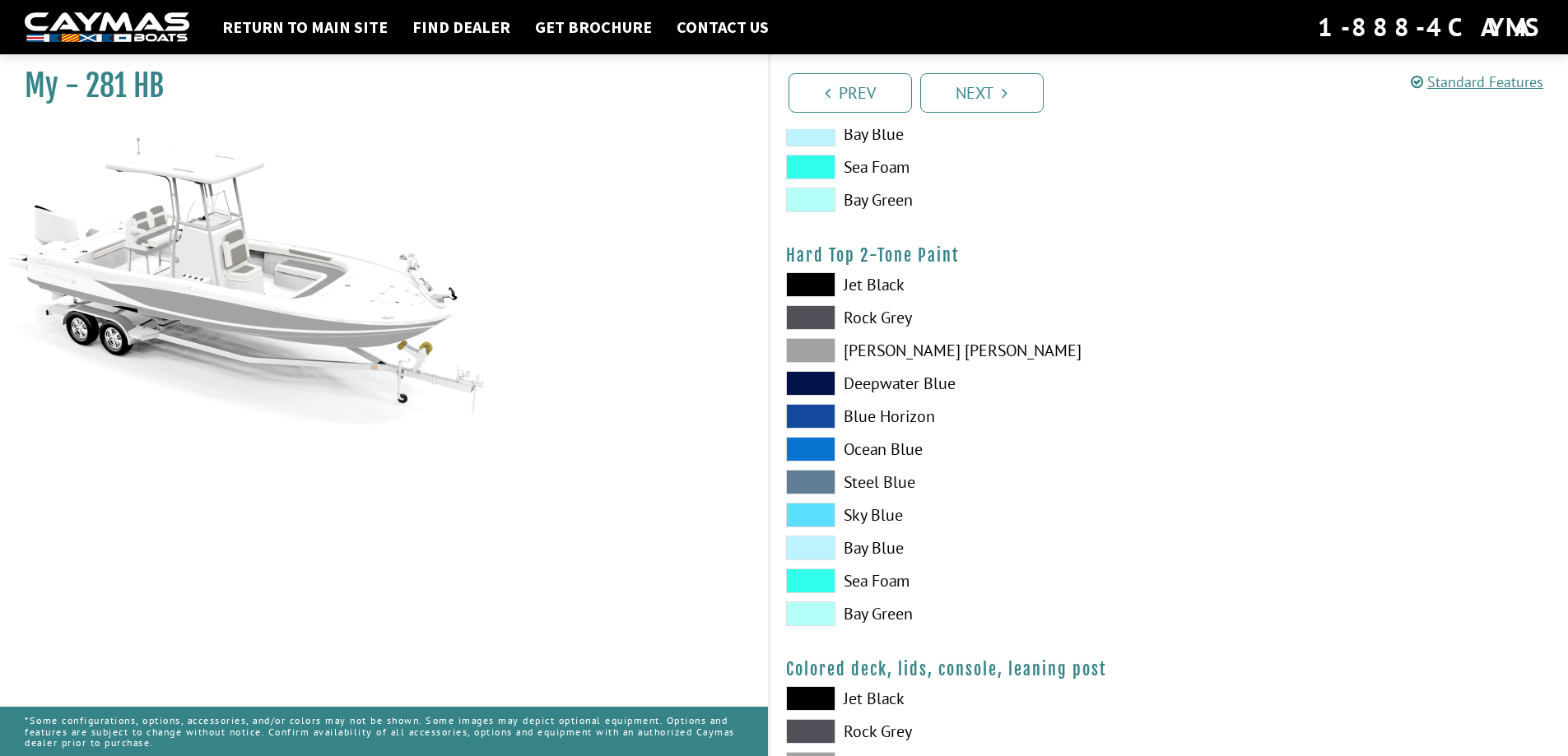
scroll to position [1399, 0]
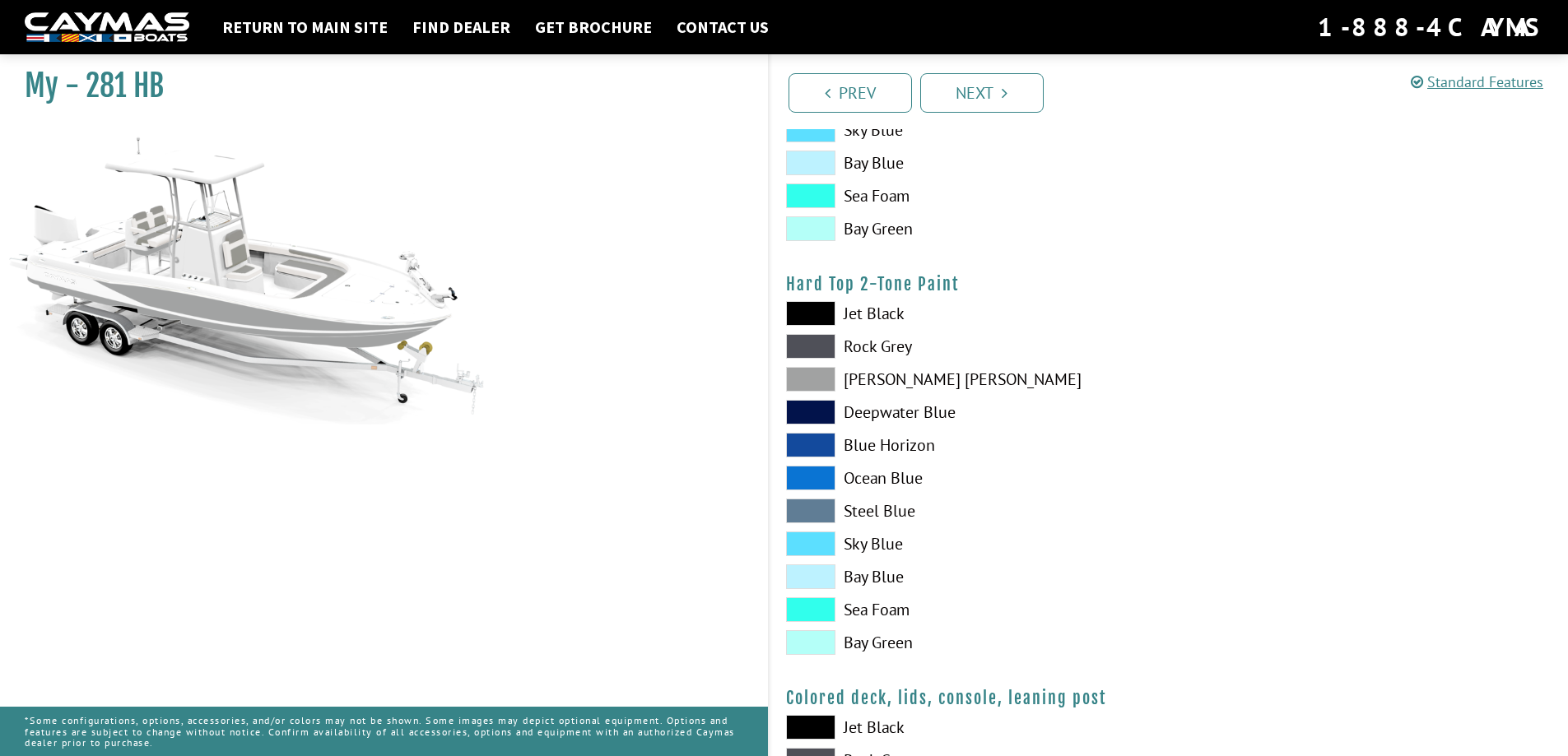
click at [821, 377] on span at bounding box center [811, 380] width 49 height 25
click at [821, 338] on span at bounding box center [811, 346] width 49 height 25
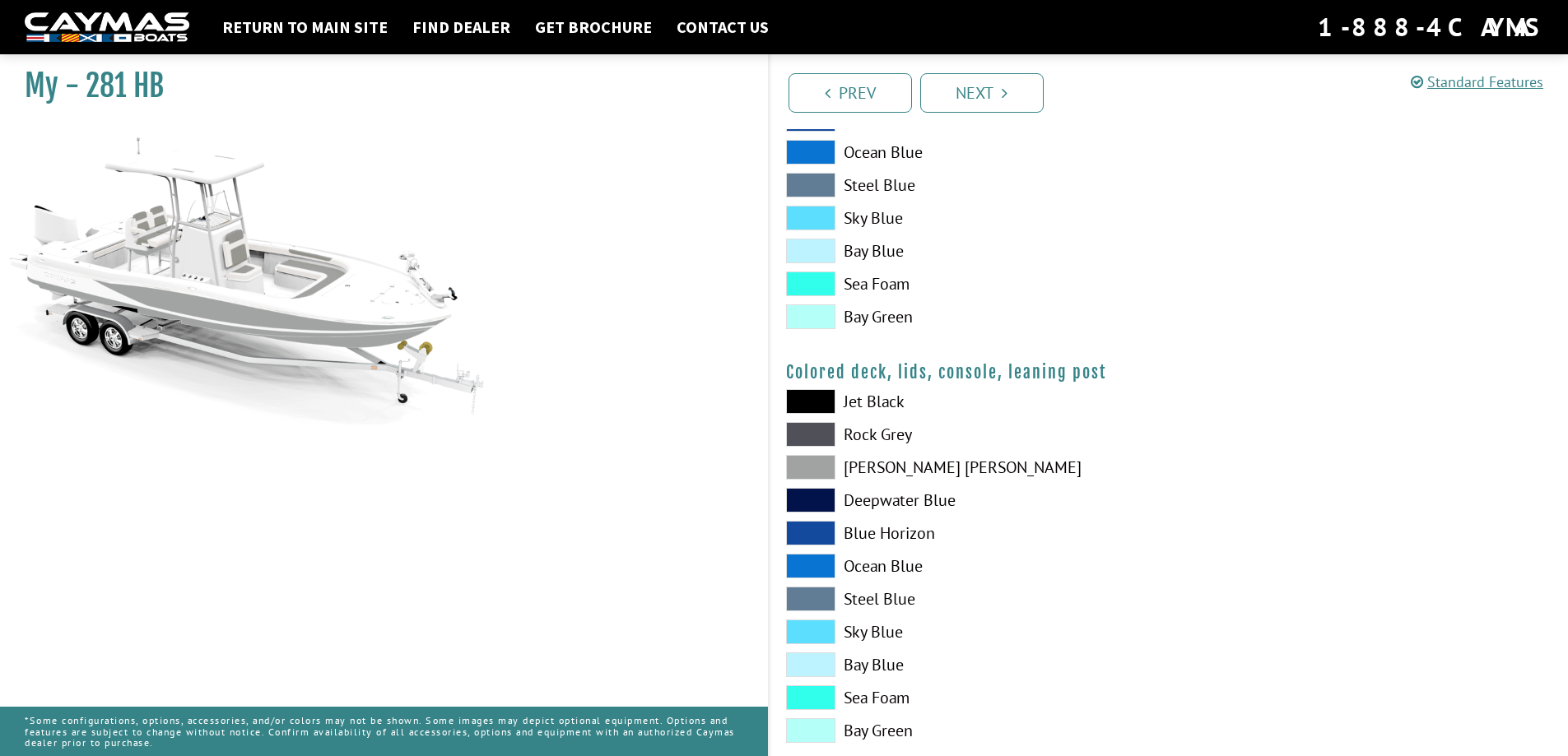
scroll to position [1728, 0]
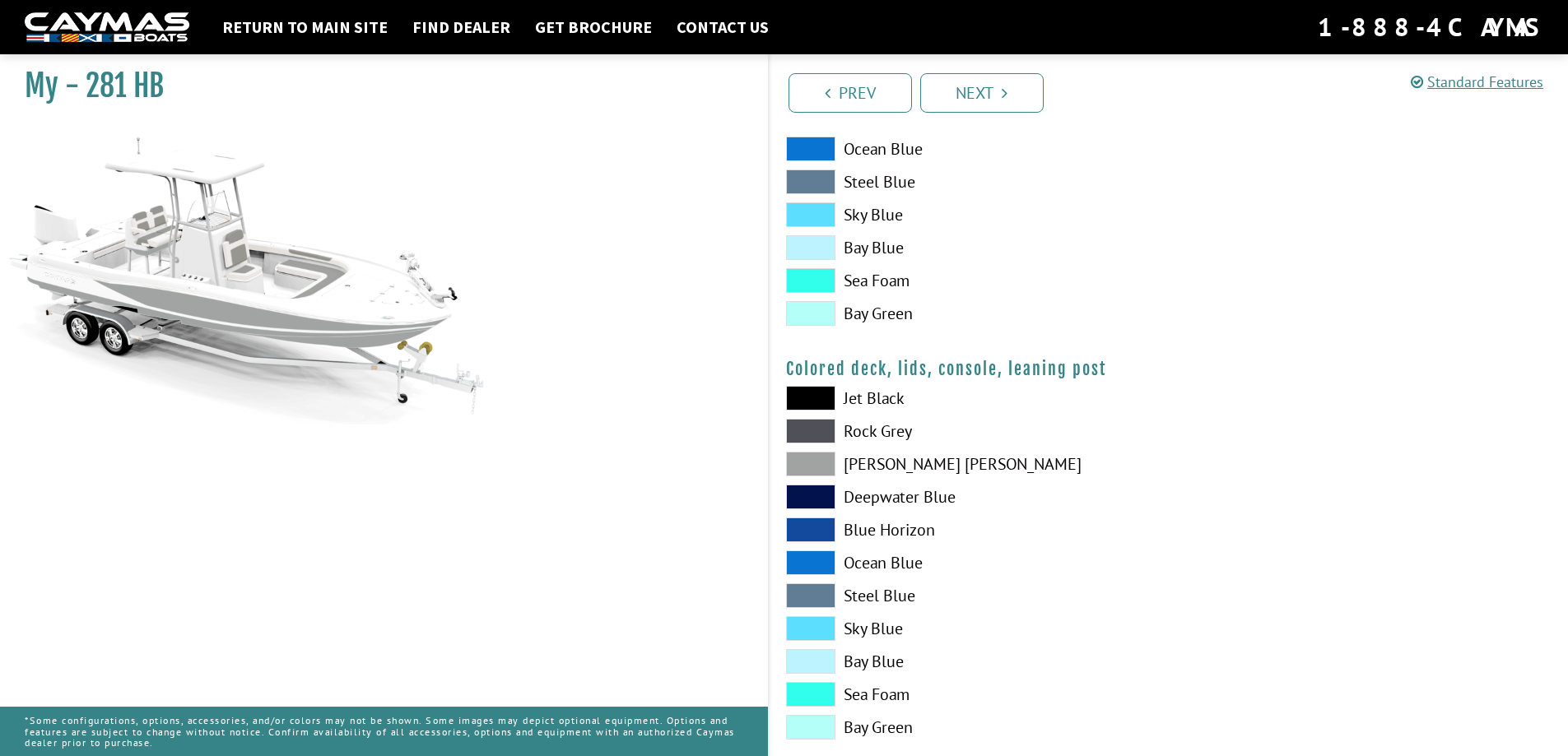
click at [802, 462] on span at bounding box center [811, 464] width 49 height 25
click at [810, 462] on span at bounding box center [811, 464] width 49 height 25
click at [816, 423] on span at bounding box center [811, 432] width 49 height 25
click at [812, 664] on span at bounding box center [811, 662] width 49 height 25
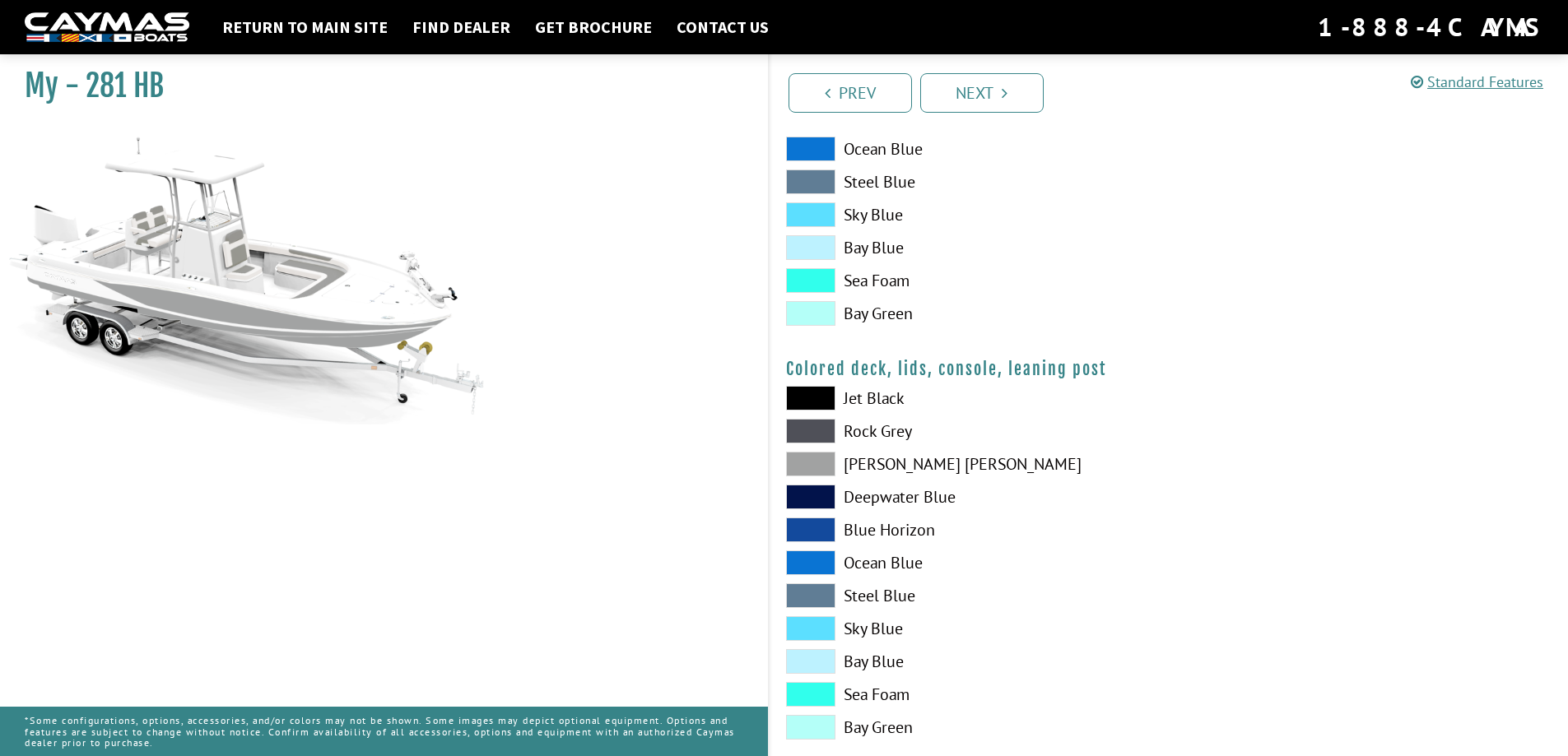
click at [812, 663] on span at bounding box center [811, 662] width 49 height 25
click at [816, 462] on span at bounding box center [811, 464] width 49 height 25
click at [832, 467] on span at bounding box center [811, 464] width 49 height 25
click at [818, 469] on span at bounding box center [811, 464] width 49 height 25
click at [821, 465] on span at bounding box center [811, 464] width 49 height 25
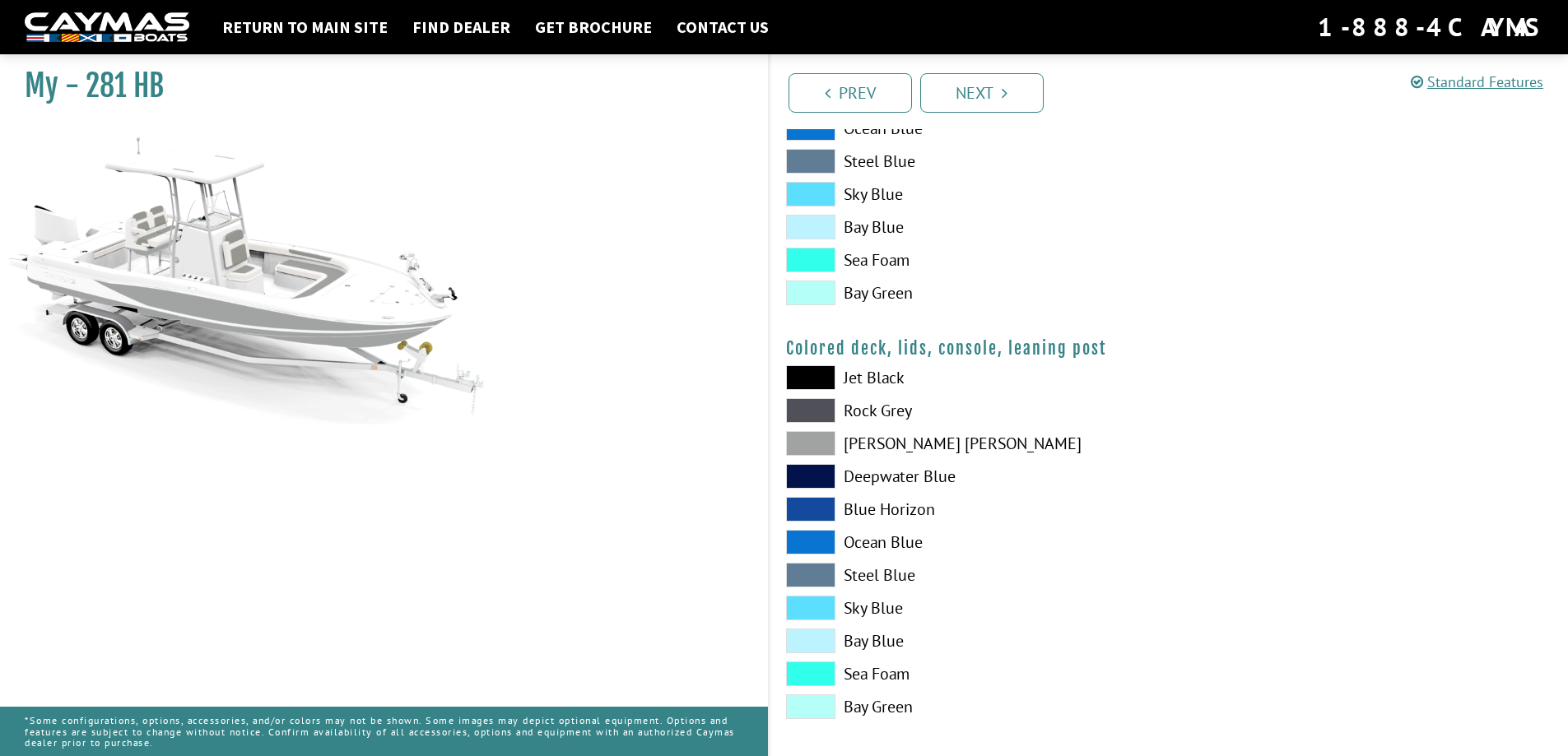
scroll to position [1760, 0]
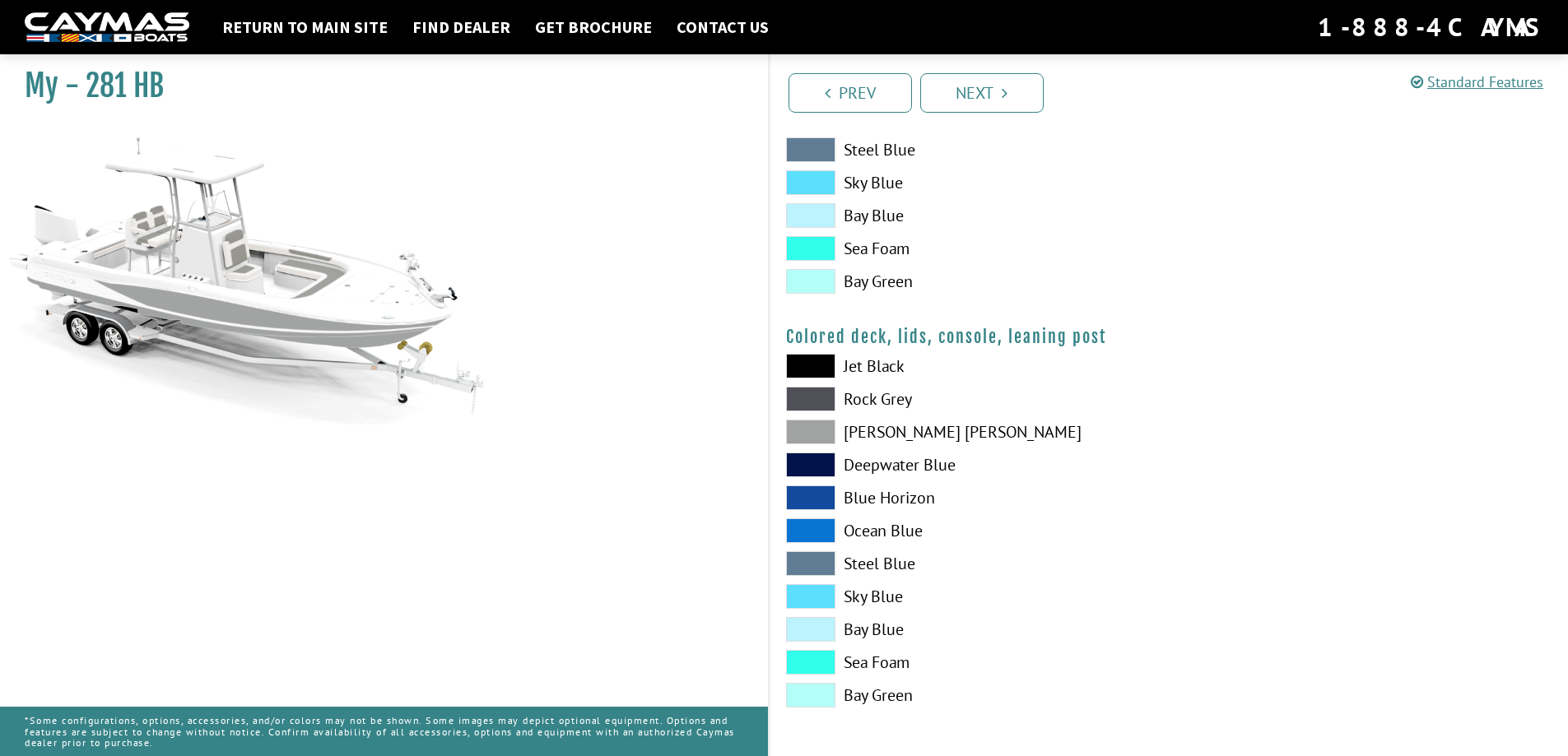
click at [818, 434] on span at bounding box center [811, 432] width 49 height 25
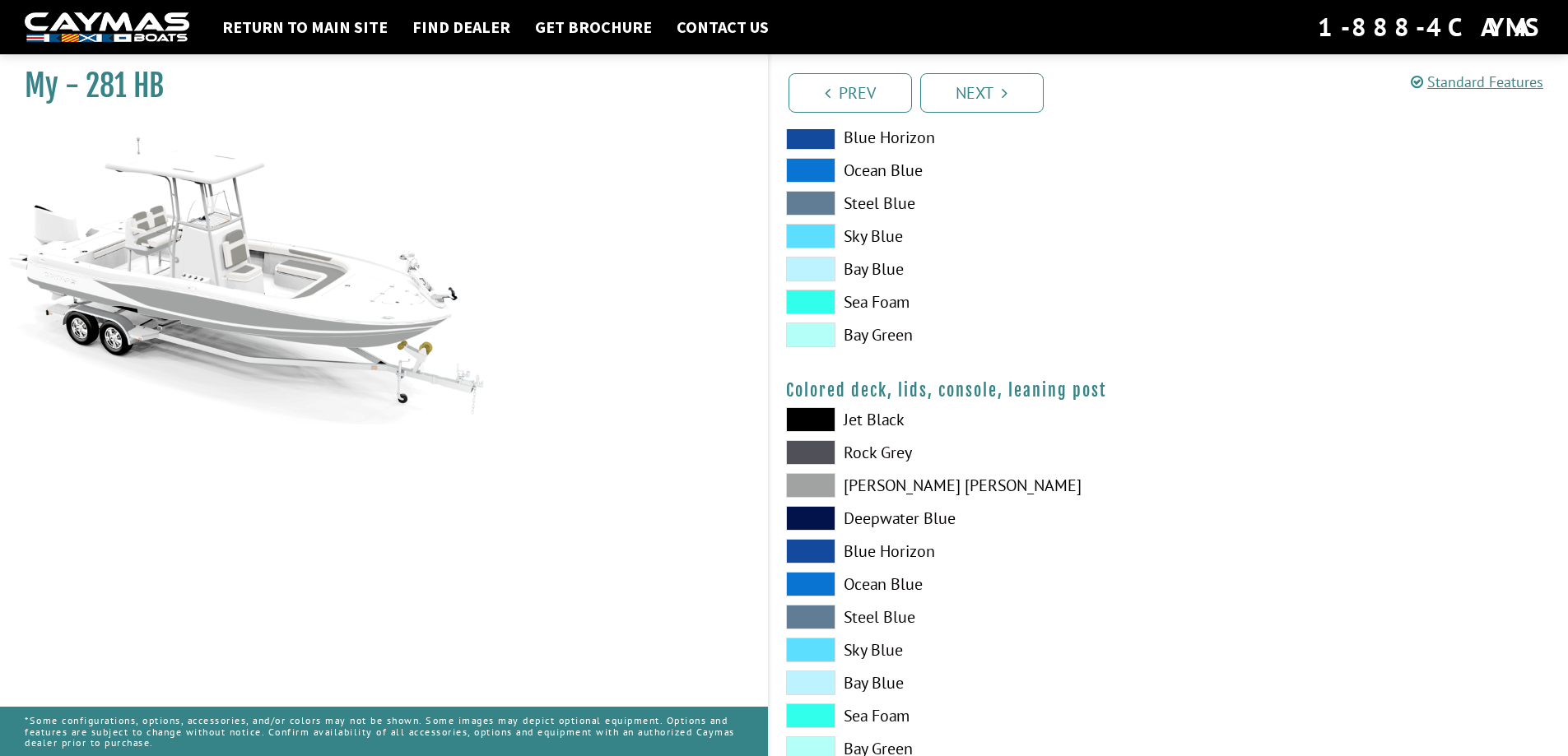
scroll to position [1678, 0]
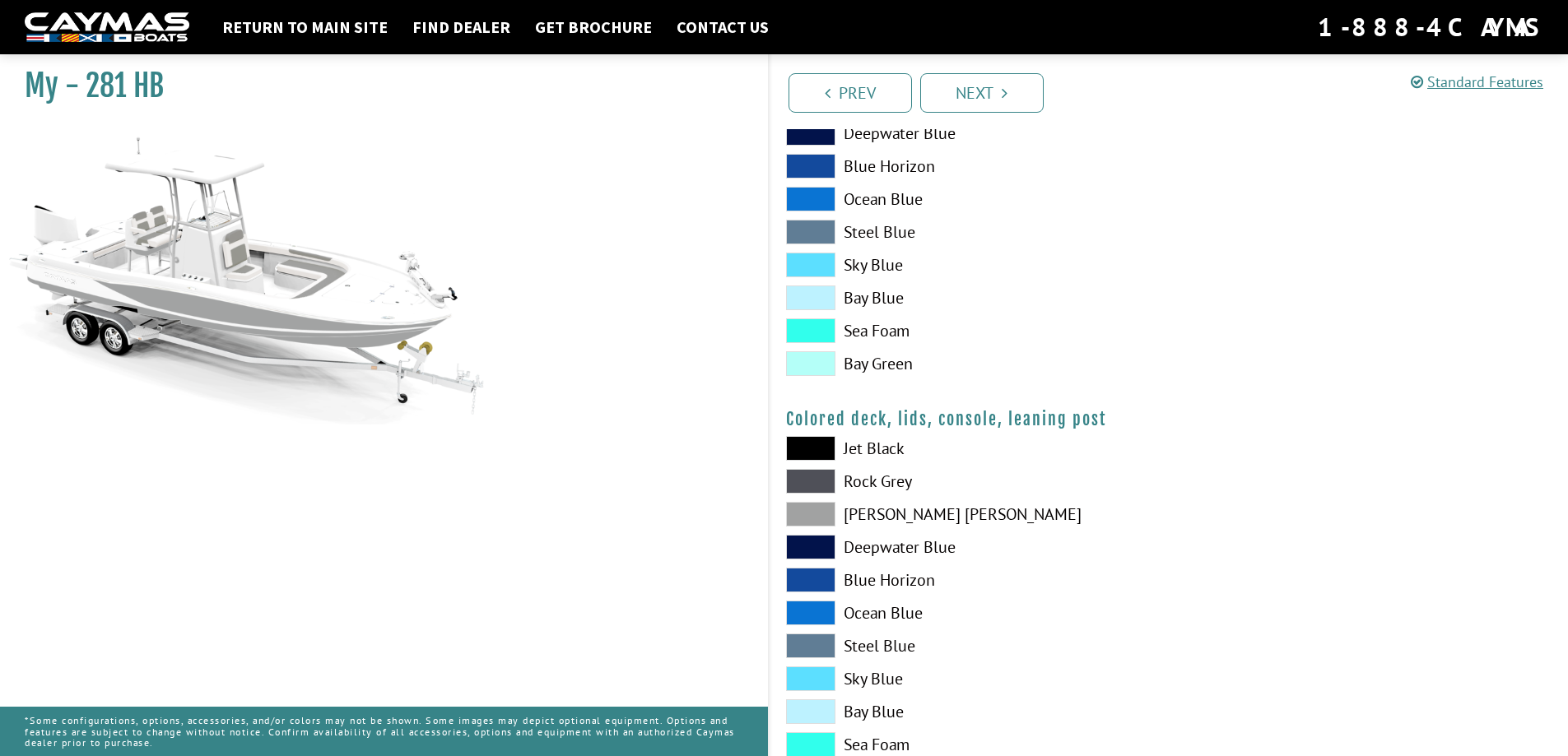
click at [1001, 93] on link "Next" at bounding box center [982, 93] width 124 height 39
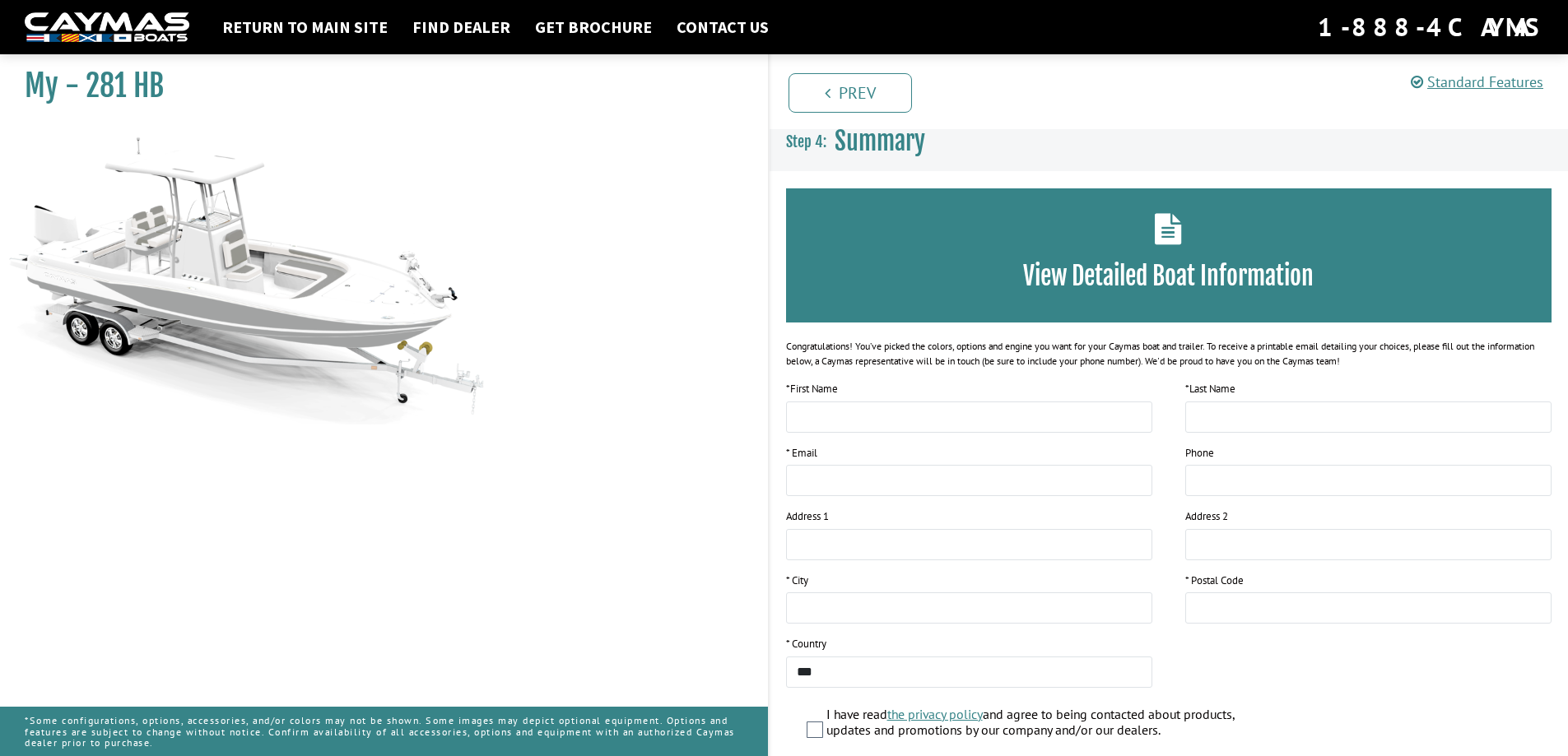
scroll to position [0, 0]
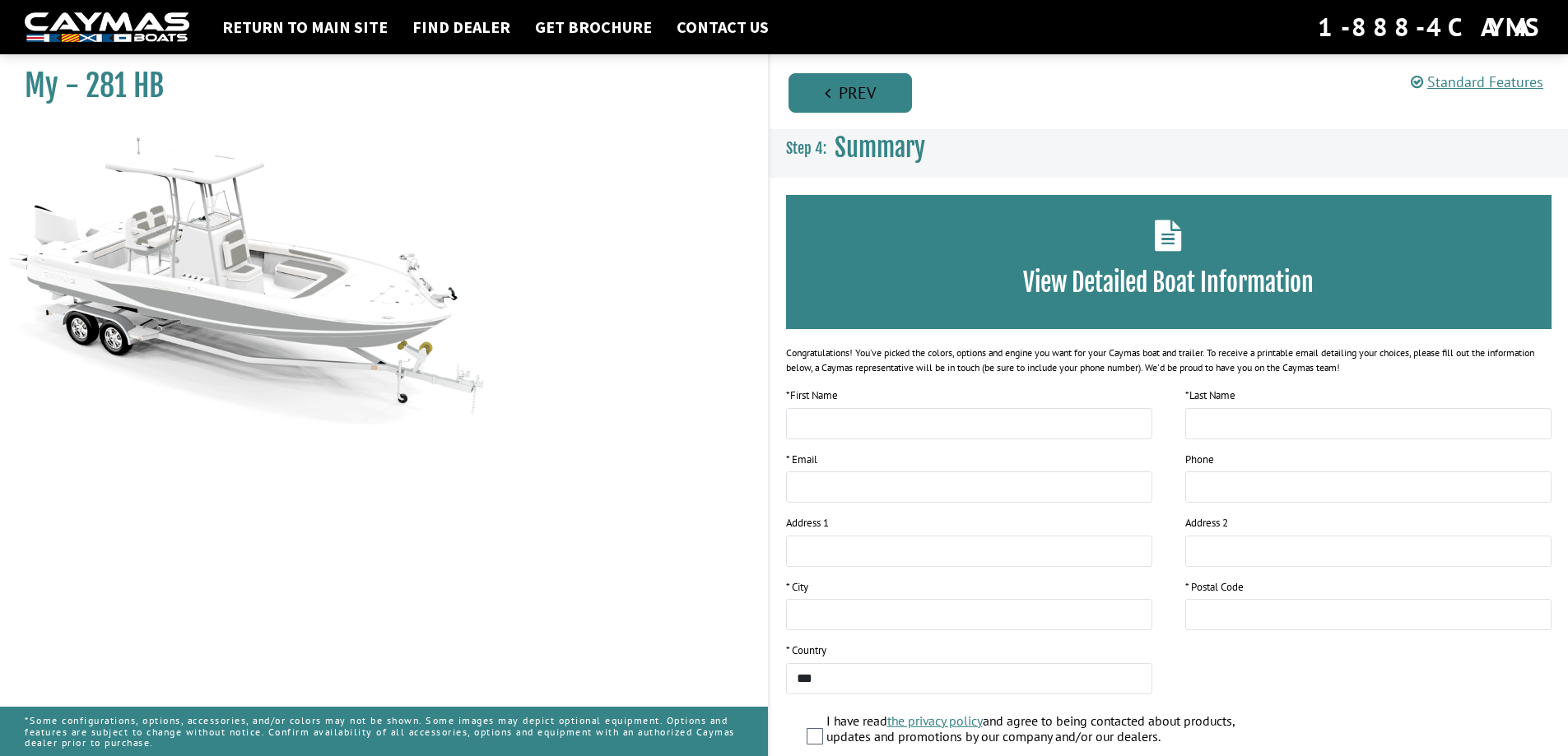
click at [831, 75] on link "Prev" at bounding box center [851, 93] width 124 height 39
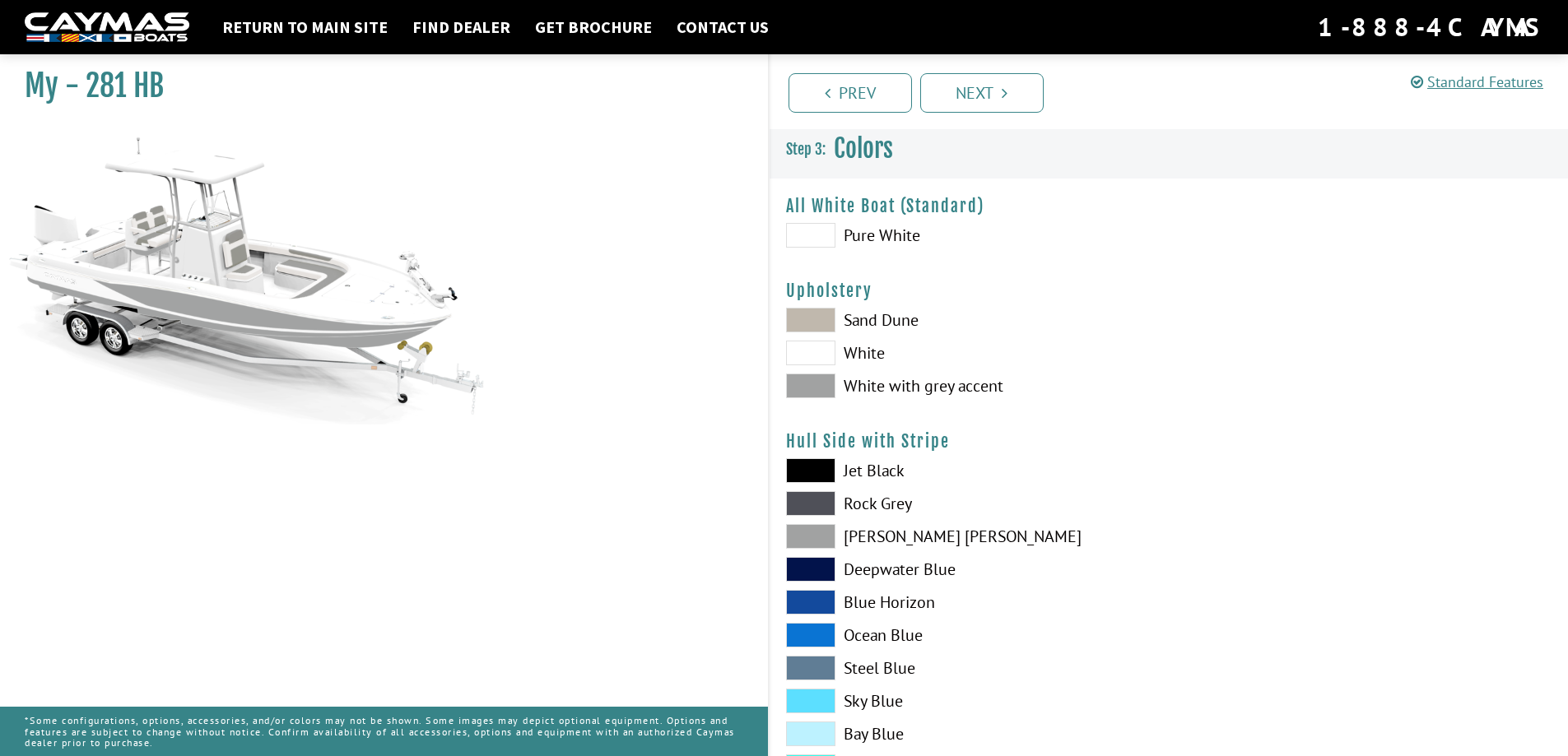
click at [824, 350] on span at bounding box center [811, 353] width 49 height 25
click at [814, 319] on span at bounding box center [811, 320] width 49 height 25
click at [815, 350] on span at bounding box center [811, 353] width 49 height 25
click at [813, 384] on span at bounding box center [811, 386] width 49 height 25
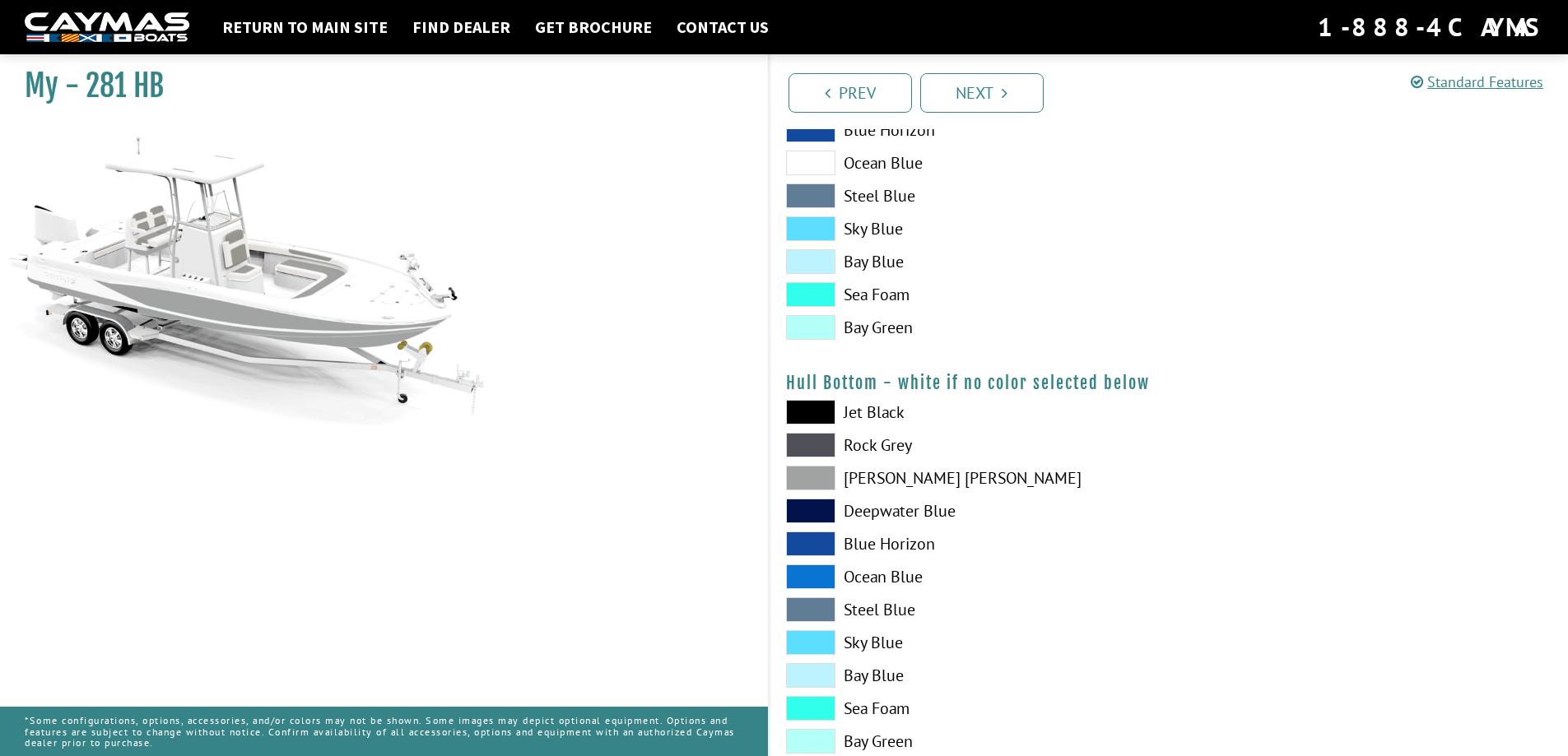
scroll to position [905, 0]
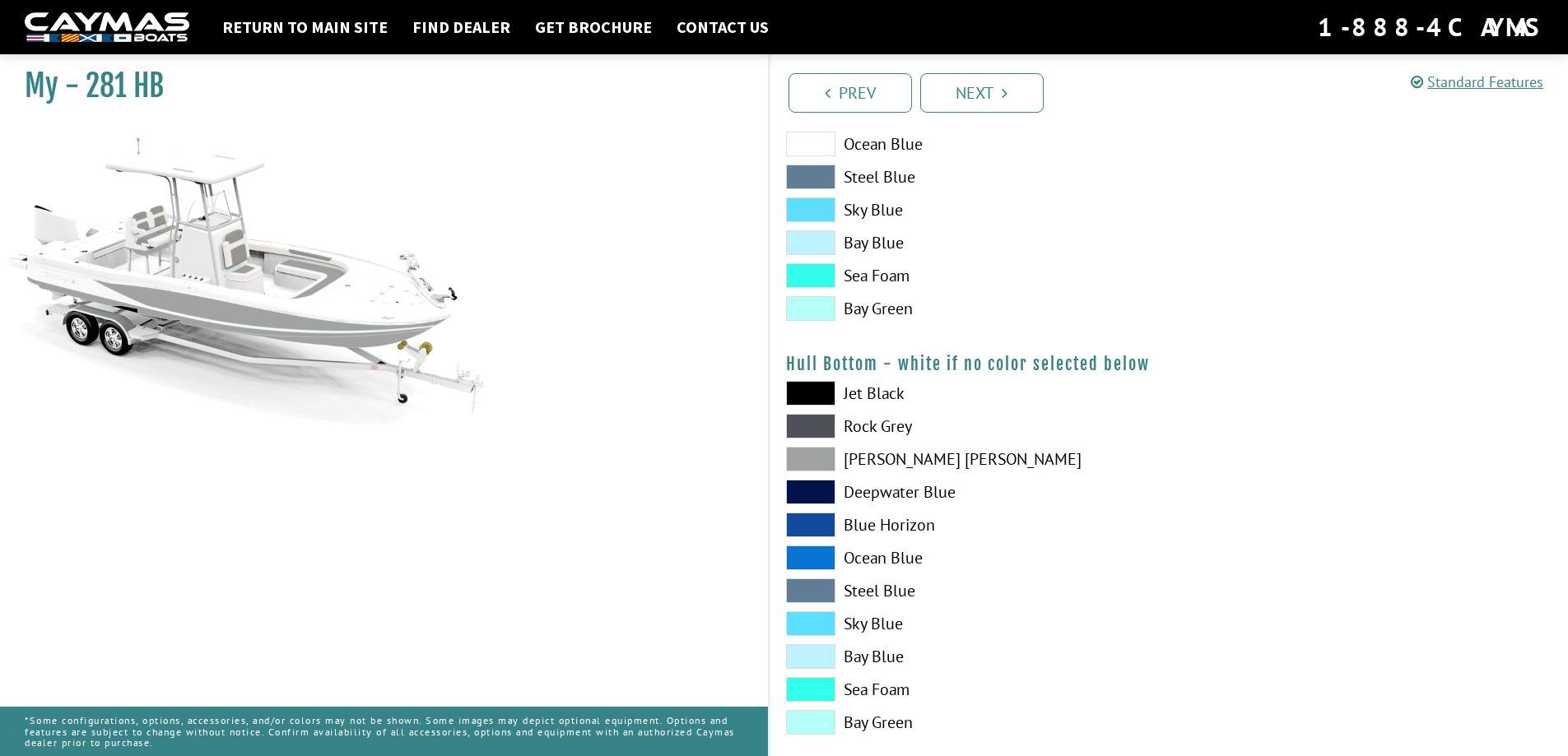
click at [816, 422] on span at bounding box center [811, 427] width 49 height 25
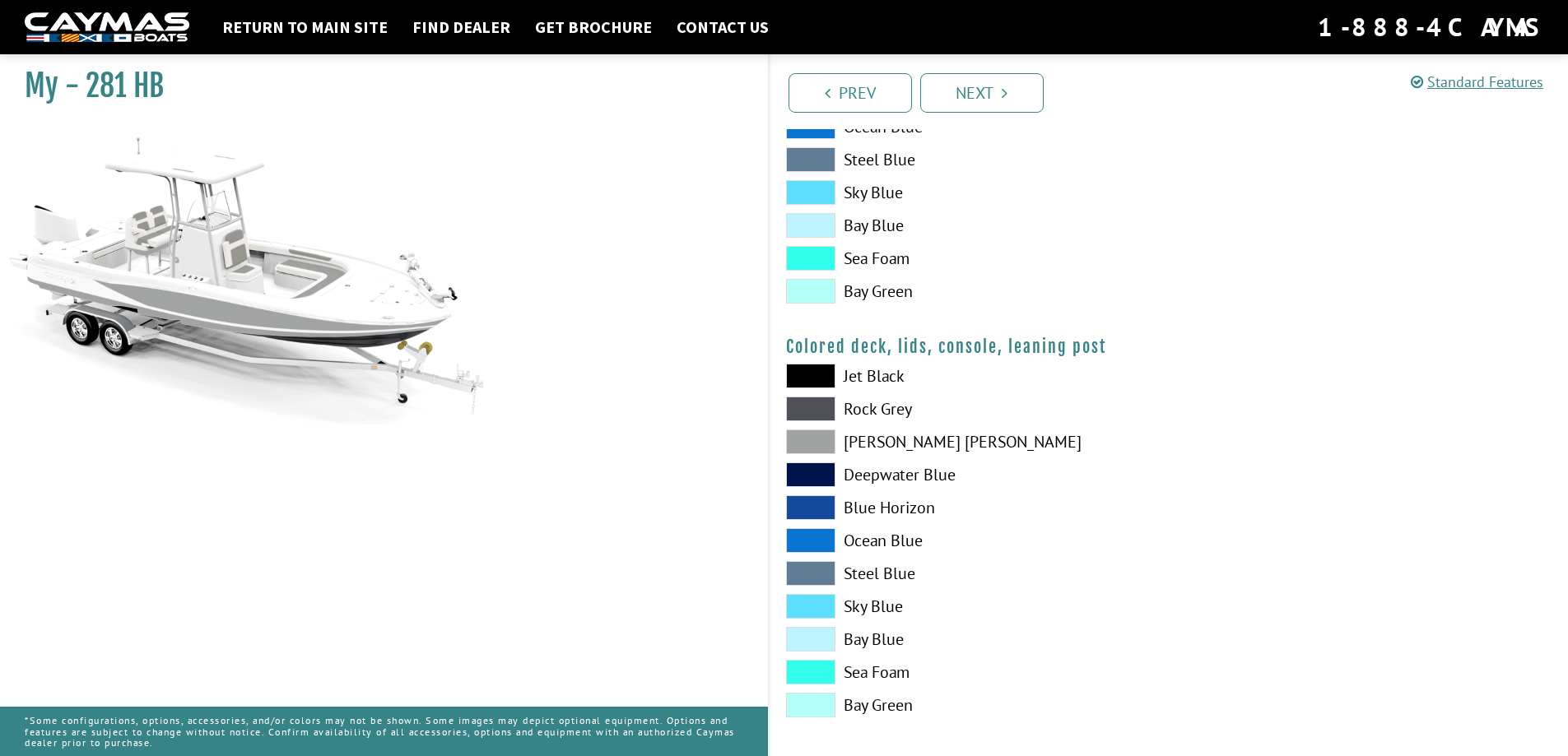
scroll to position [1760, 0]
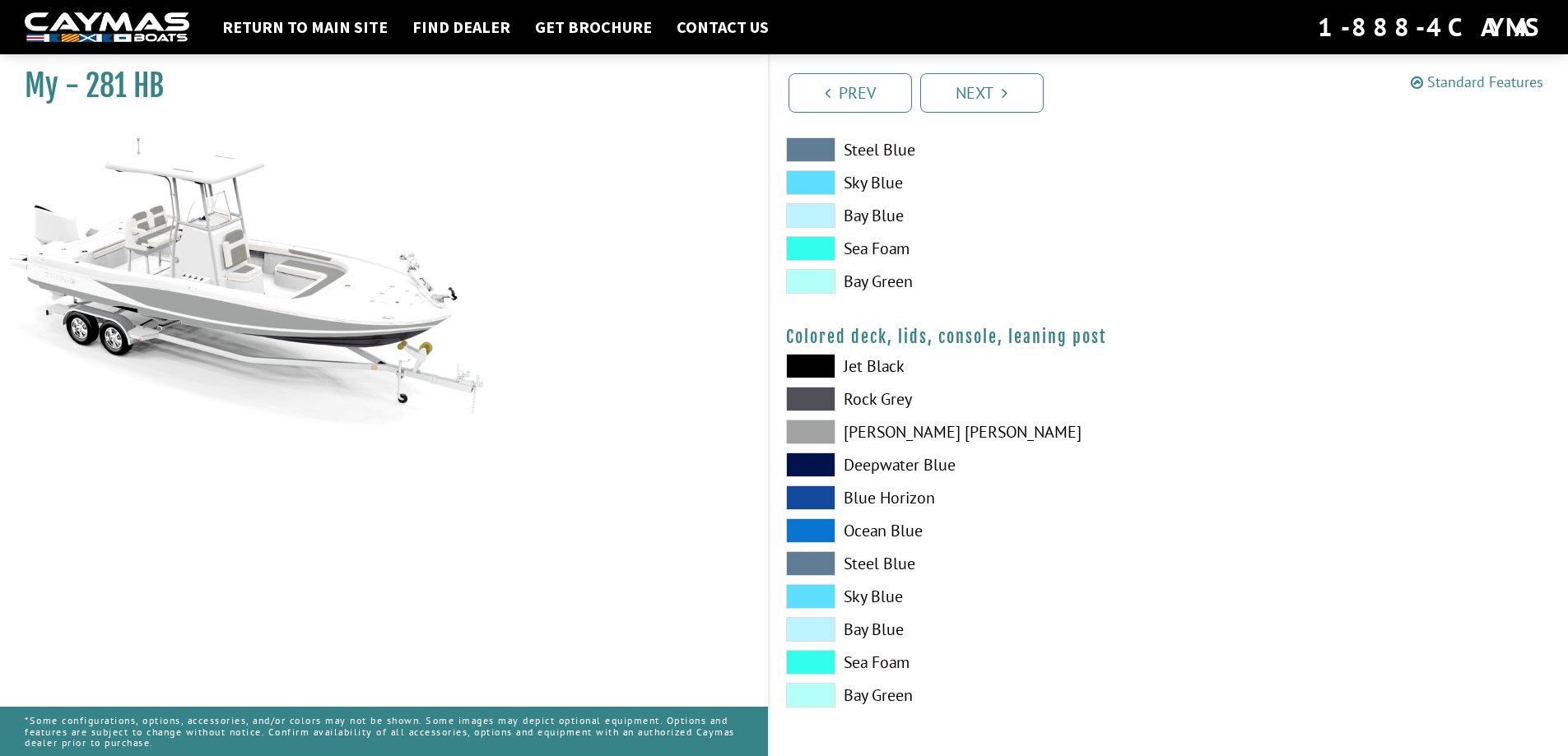
click at [1421, 83] on icon at bounding box center [1417, 83] width 13 height 15
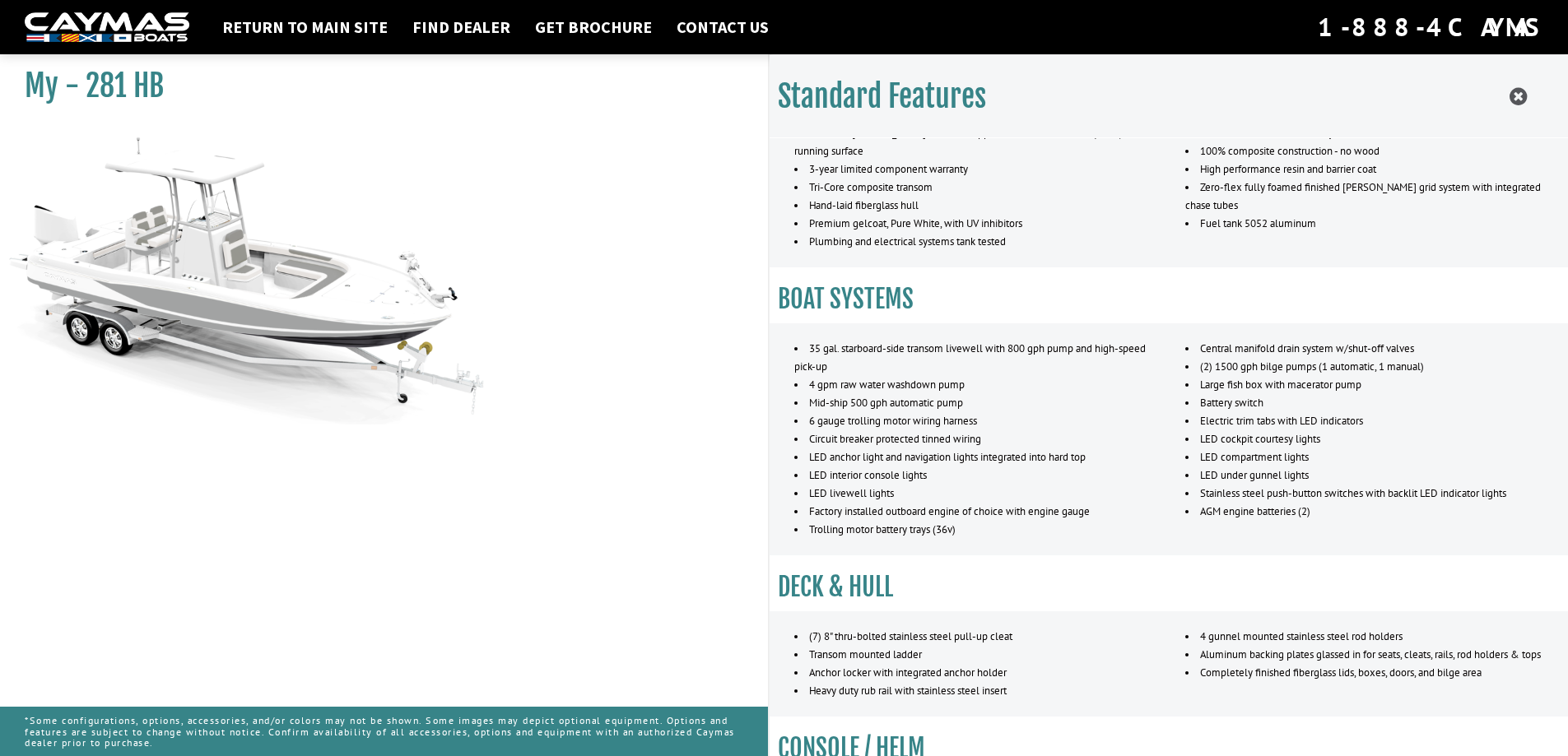
scroll to position [411, 0]
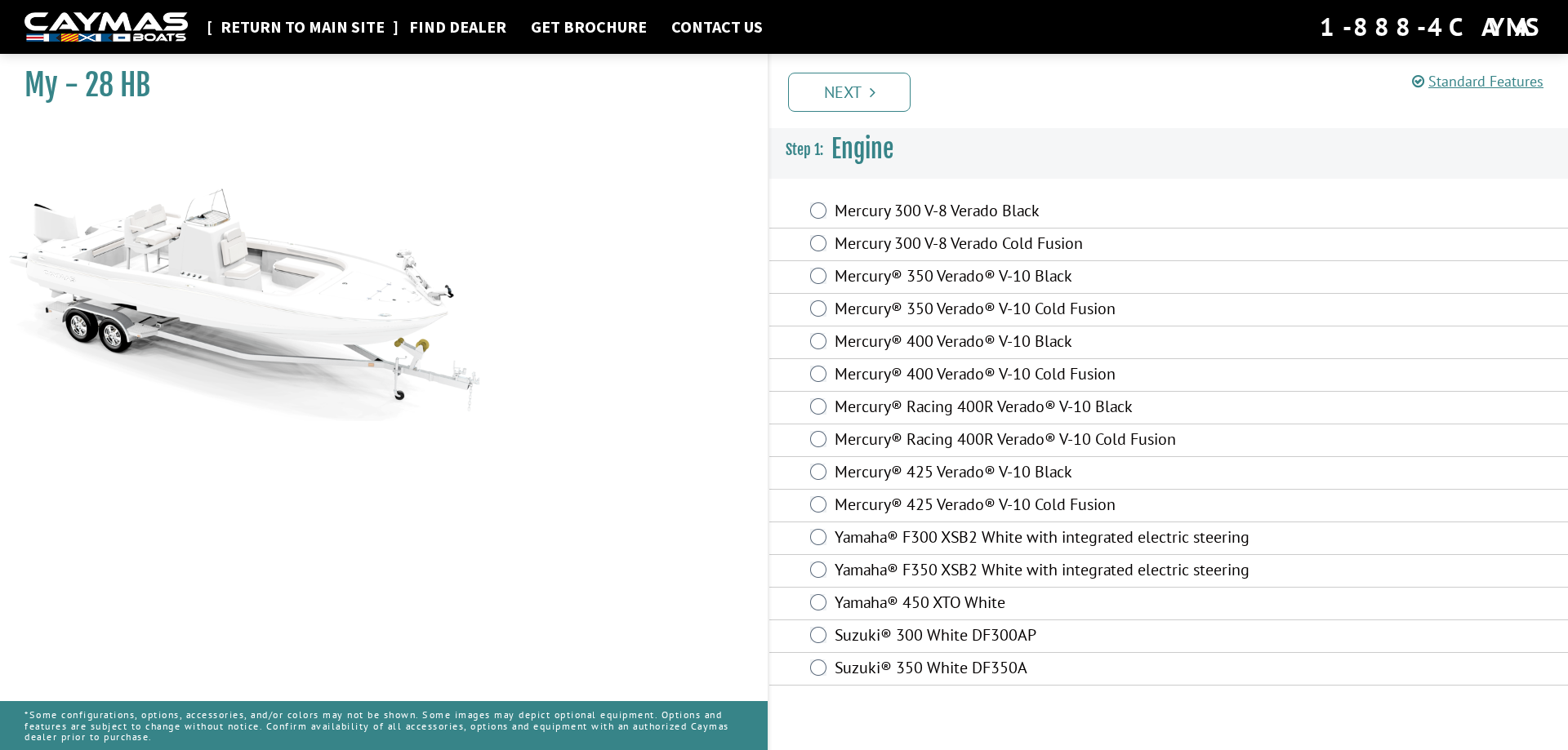
click at [281, 31] on link "Return to main site" at bounding box center [302, 27] width 180 height 22
